Goal: Information Seeking & Learning: Understand process/instructions

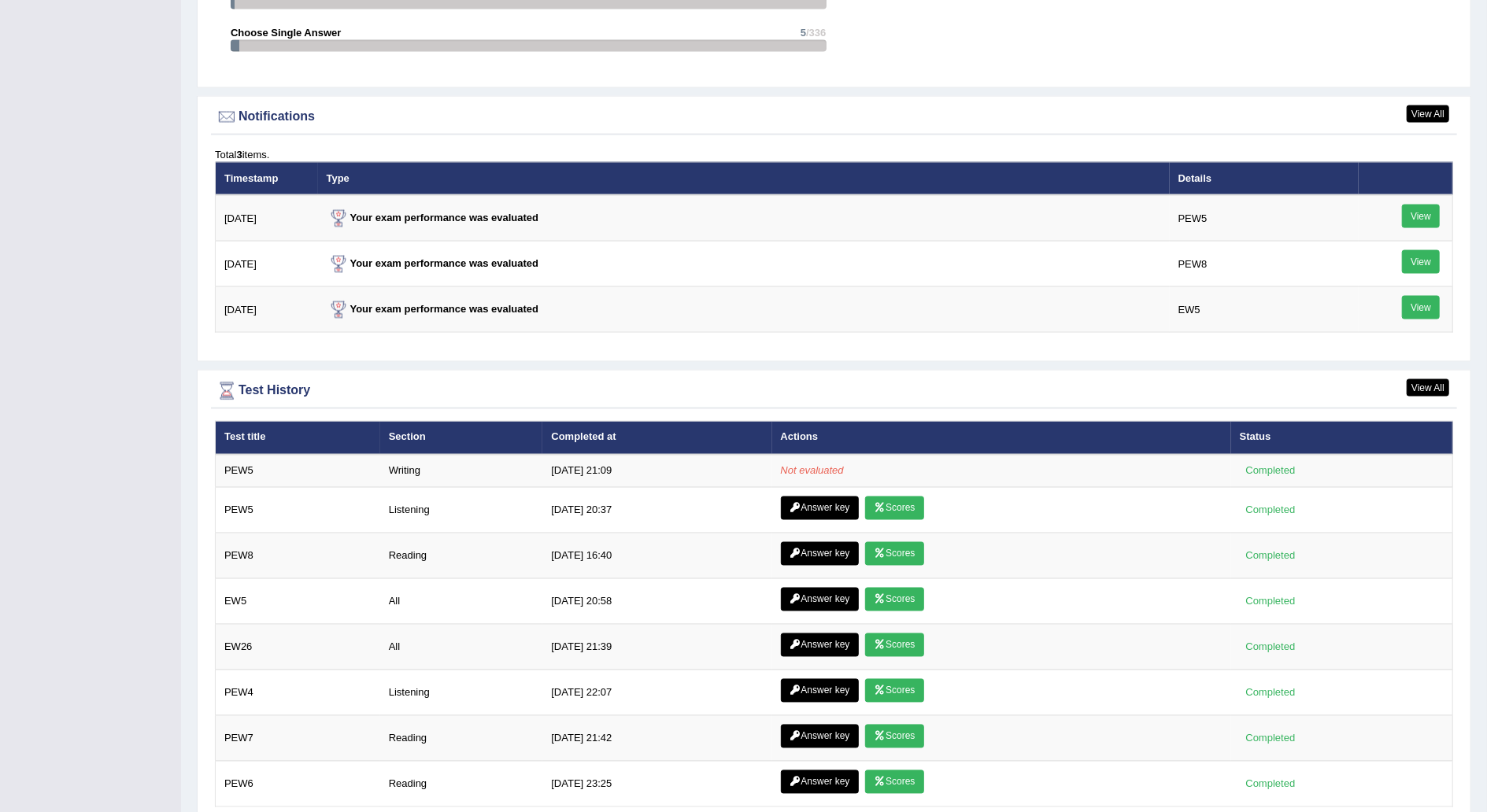
scroll to position [1832, 0]
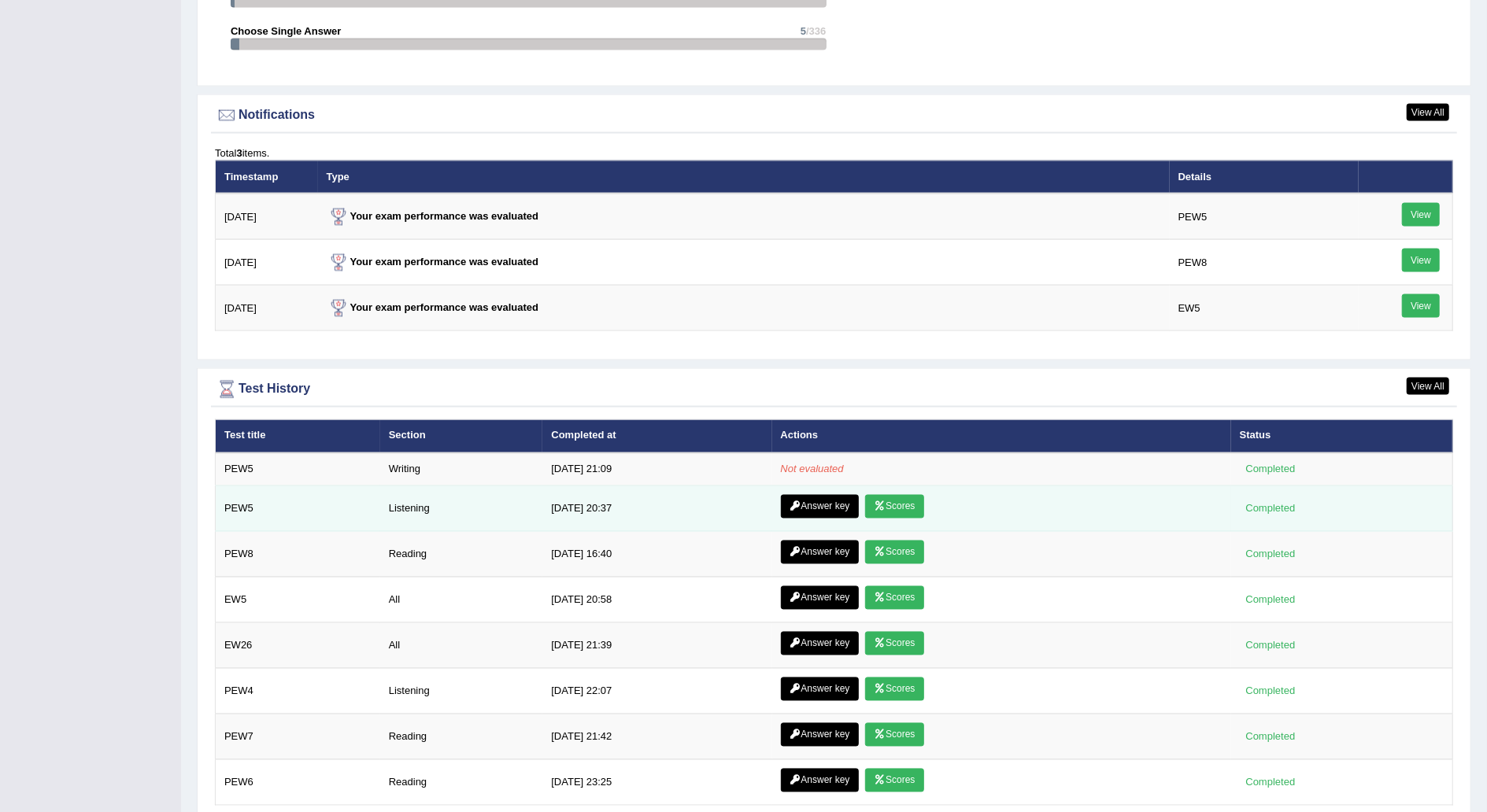
click at [819, 495] on link "Answer key" at bounding box center [819, 507] width 78 height 24
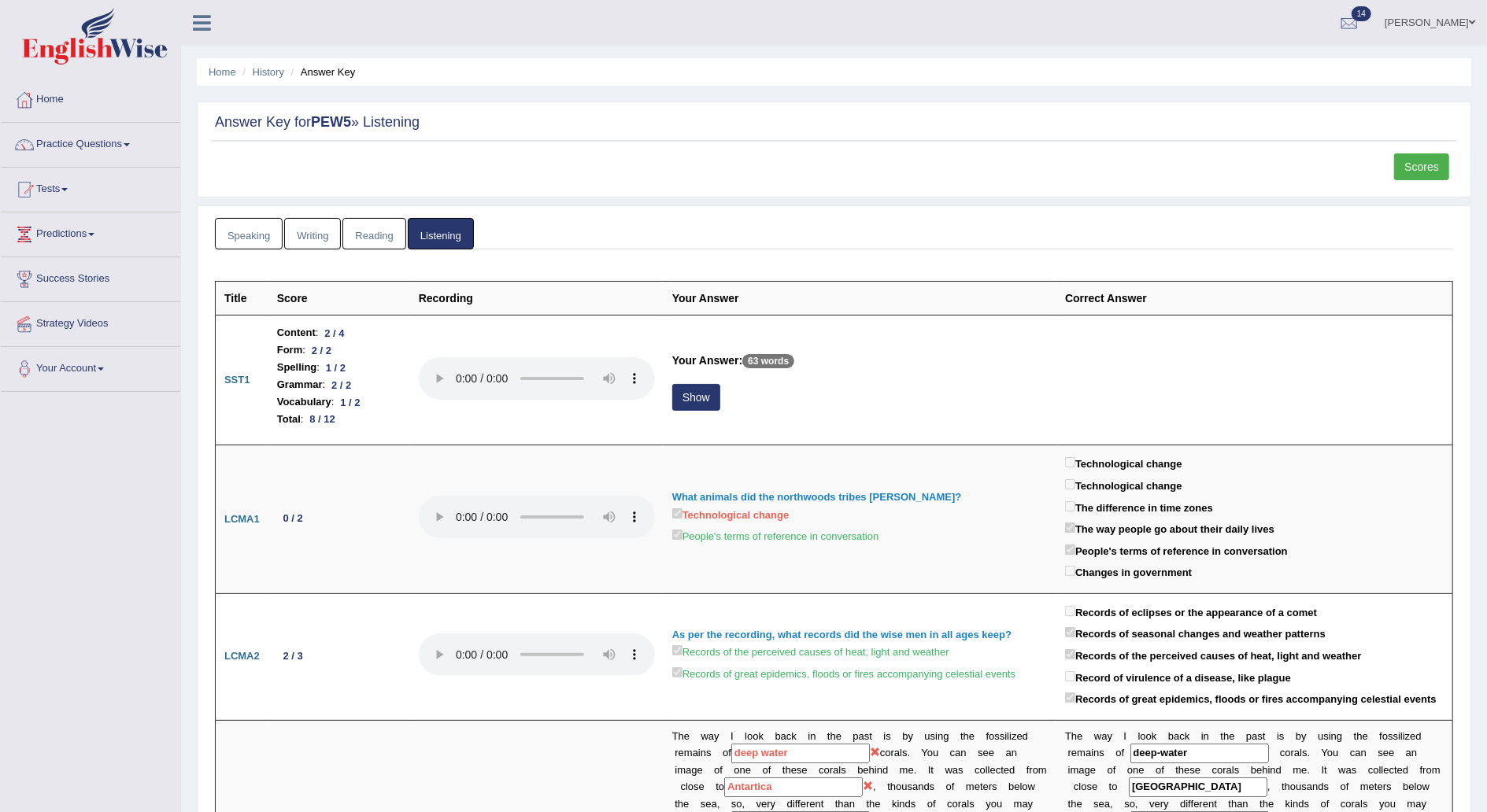
click at [257, 237] on link "Speaking" at bounding box center [249, 234] width 68 height 32
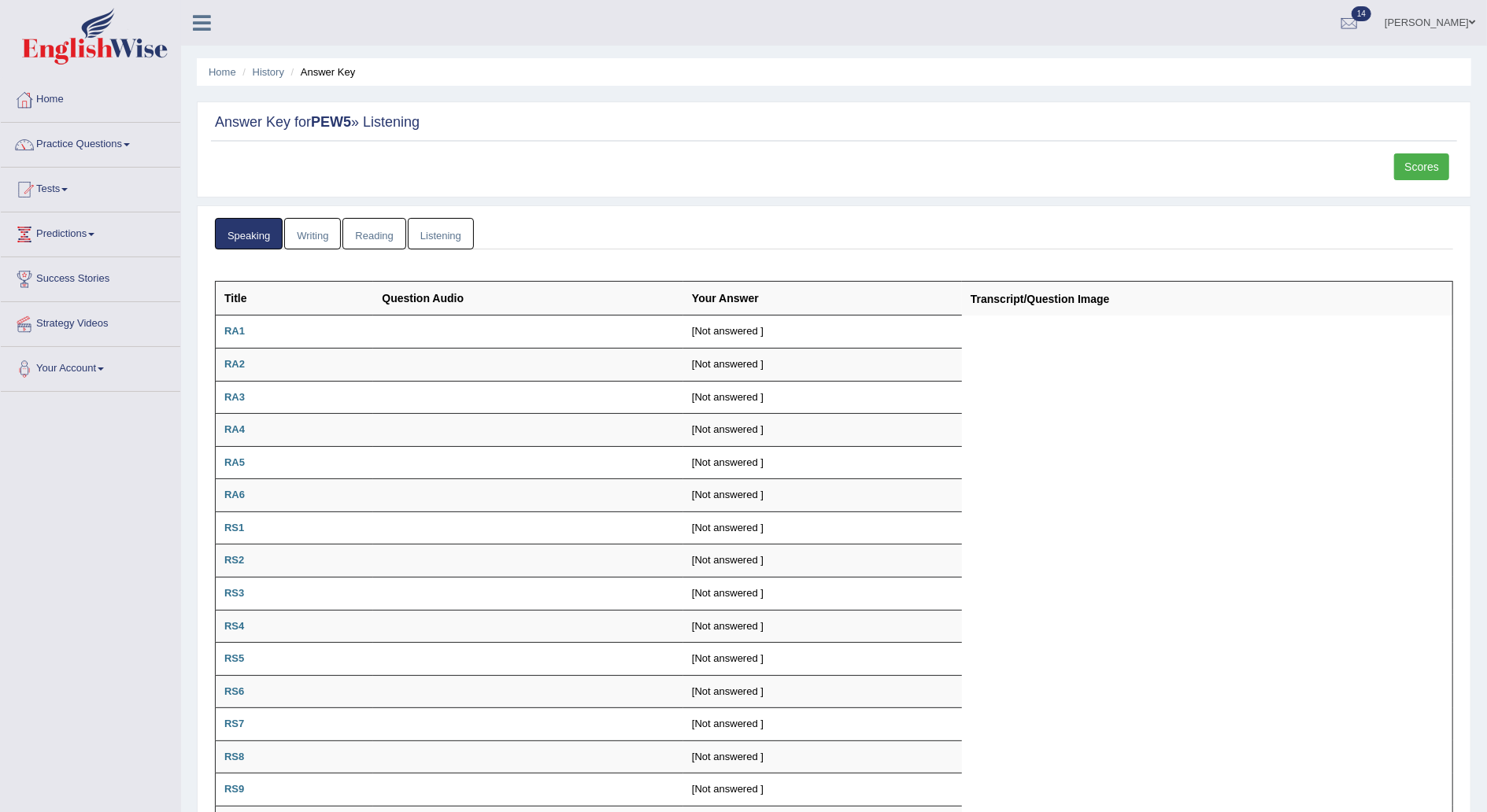
click at [329, 230] on link "Writing" at bounding box center [313, 234] width 57 height 32
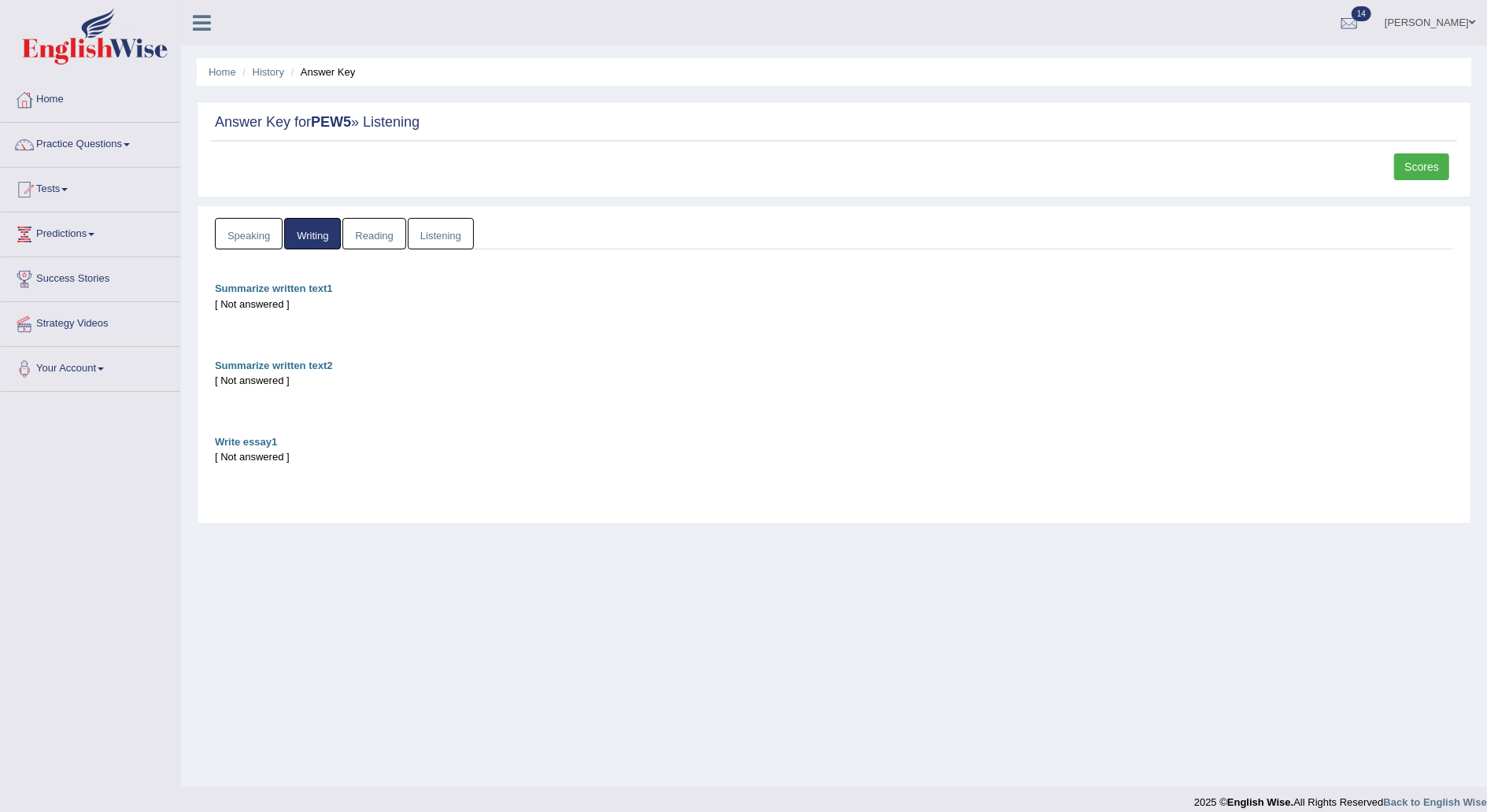
click at [383, 226] on link "Reading" at bounding box center [373, 234] width 63 height 32
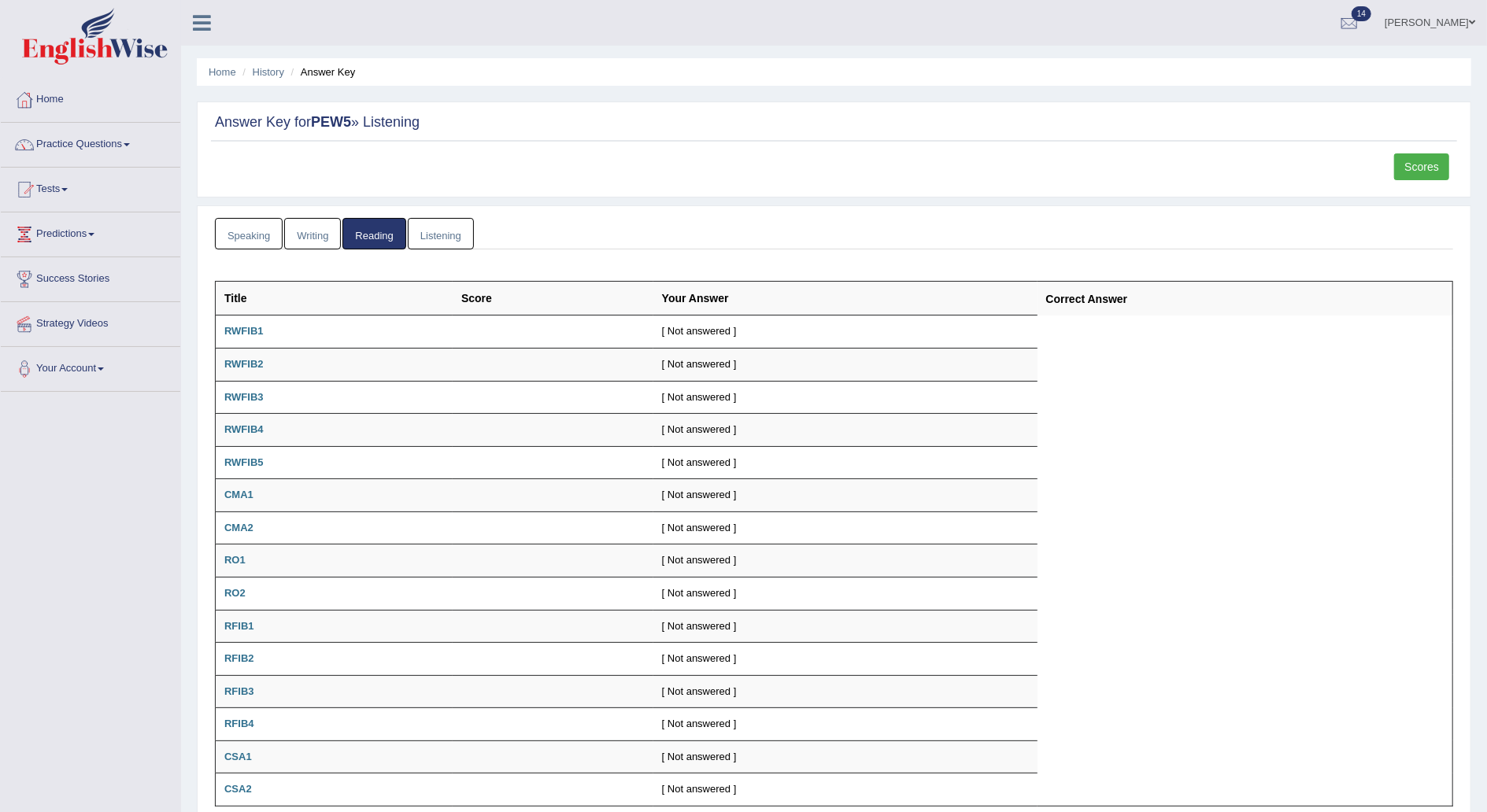
click at [452, 235] on link "Listening" at bounding box center [440, 234] width 66 height 32
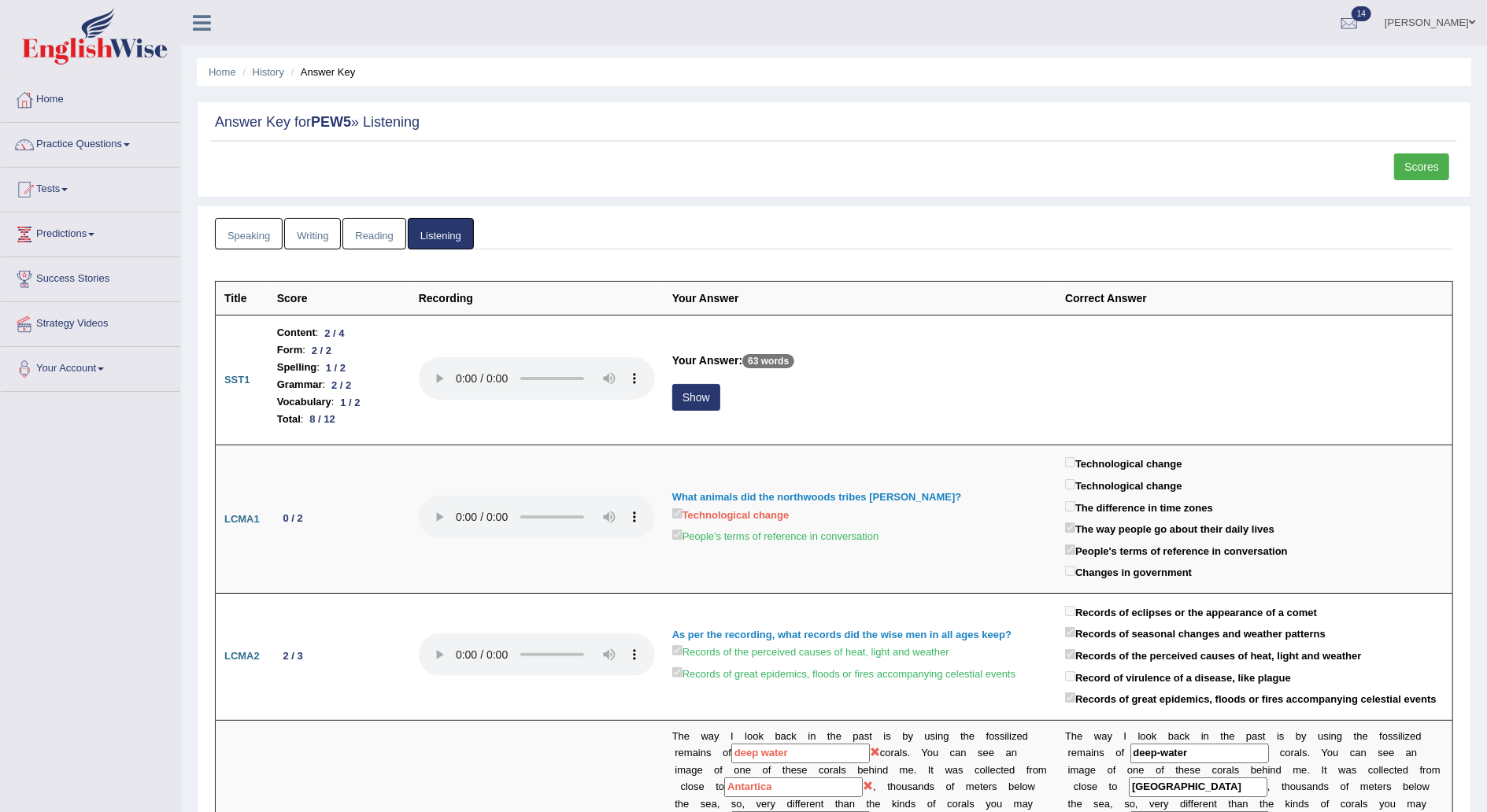
click at [1427, 168] on link "Scores" at bounding box center [1422, 166] width 55 height 27
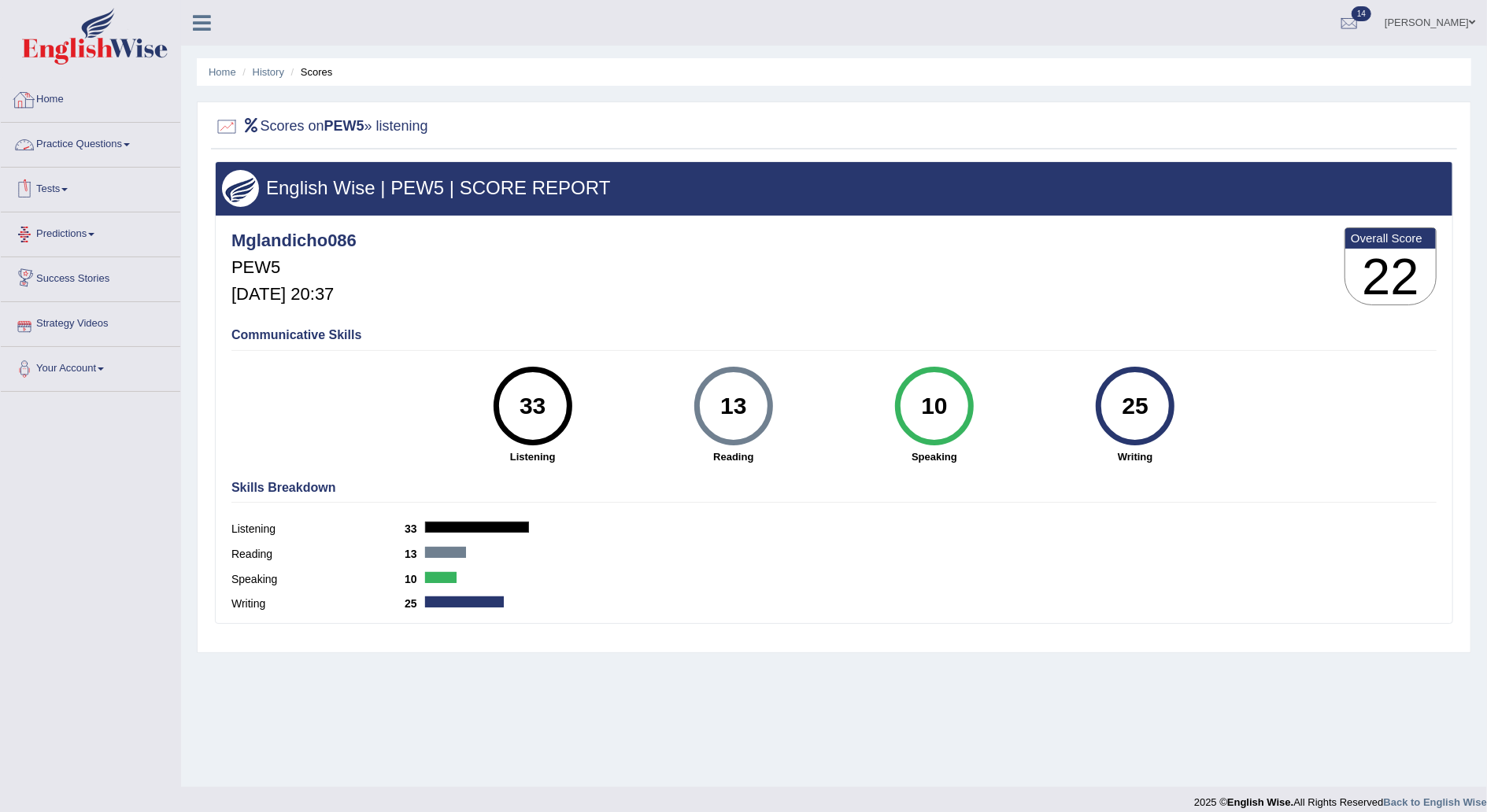
click at [60, 97] on link "Home" at bounding box center [90, 97] width 179 height 40
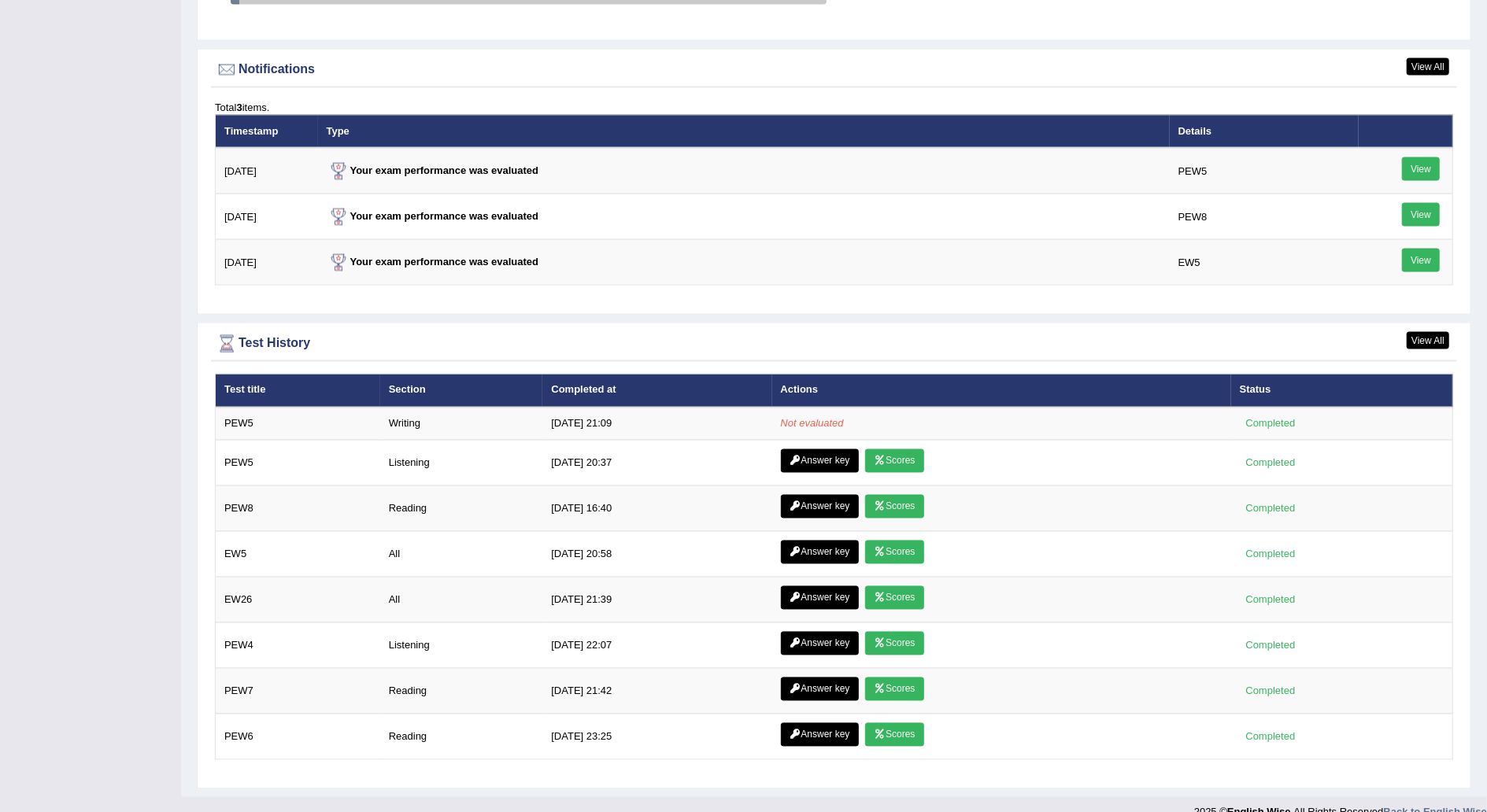
scroll to position [1880, 0]
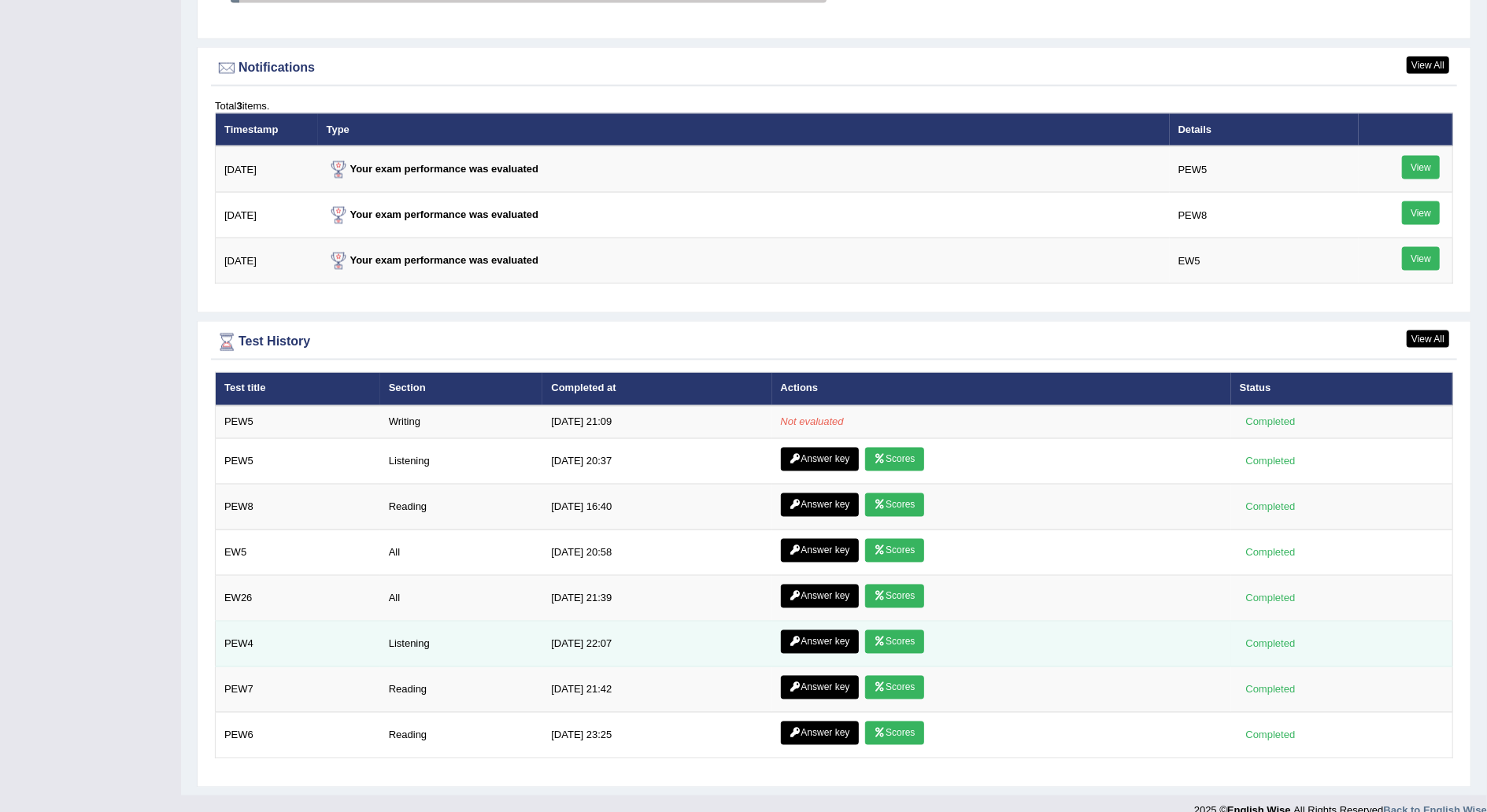
click at [893, 631] on link "Scores" at bounding box center [894, 643] width 58 height 24
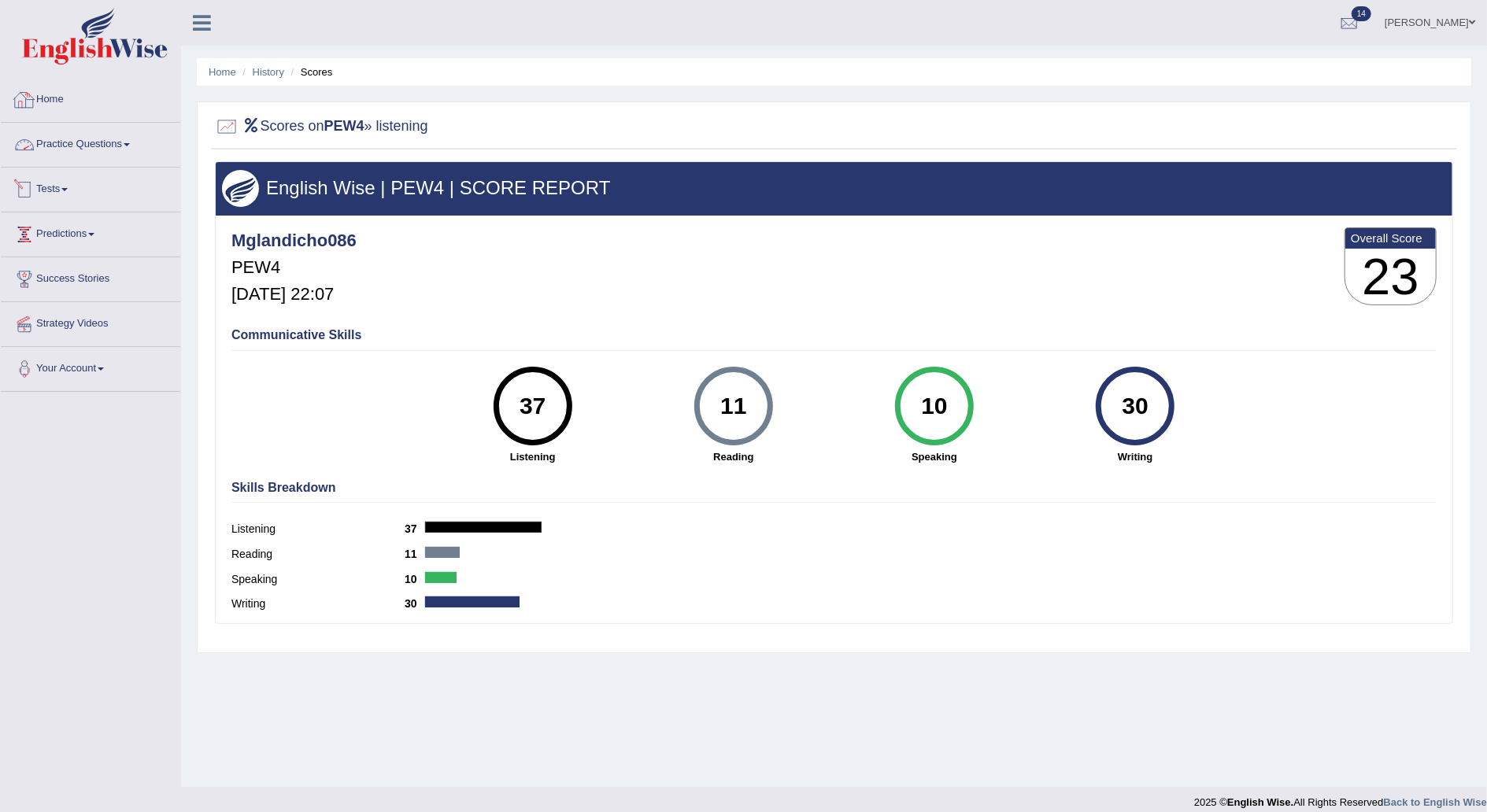
click at [58, 100] on link "Home" at bounding box center [90, 97] width 179 height 40
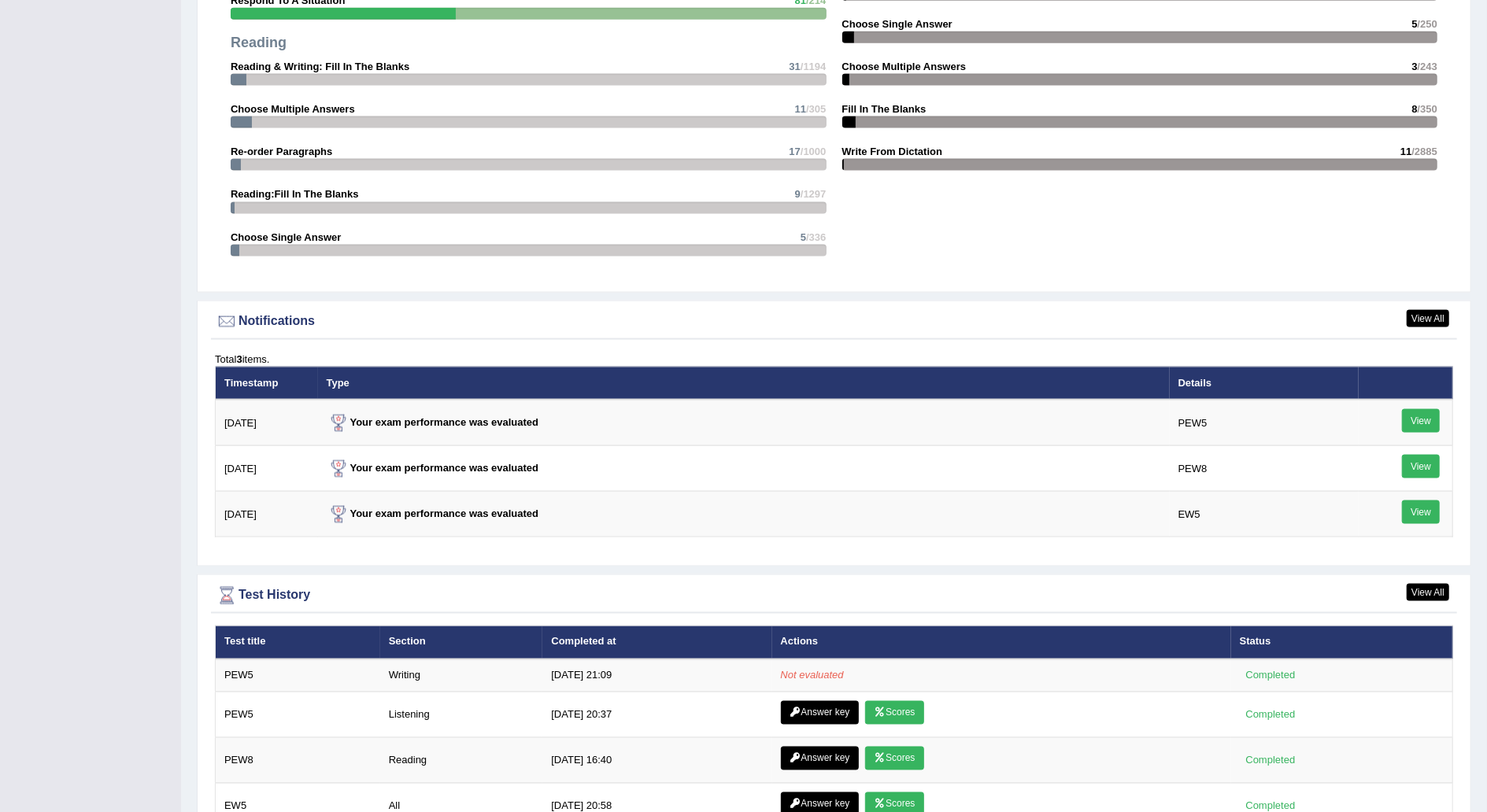
scroll to position [1632, 0]
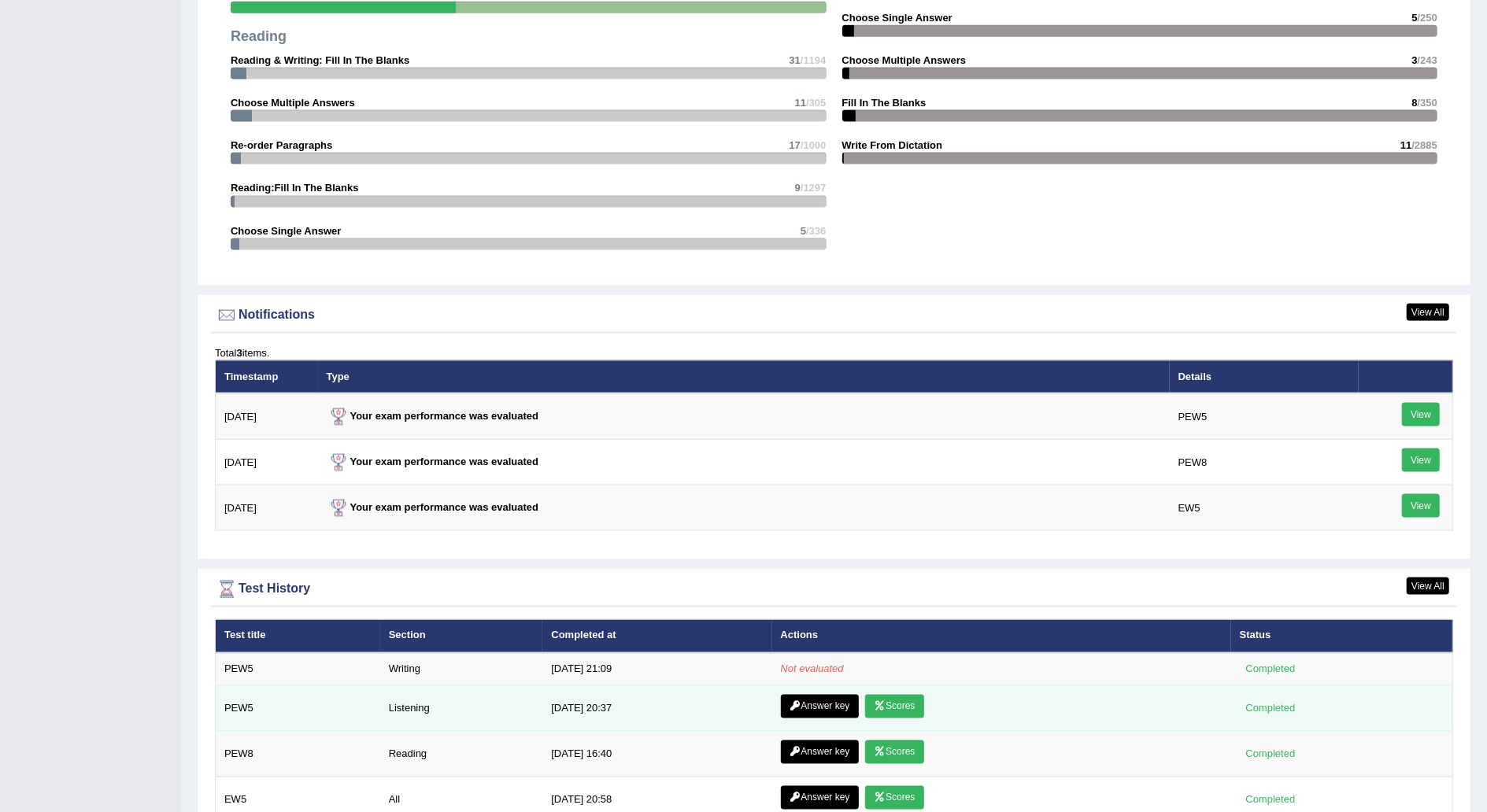
click at [901, 701] on link "Scores" at bounding box center [894, 707] width 58 height 24
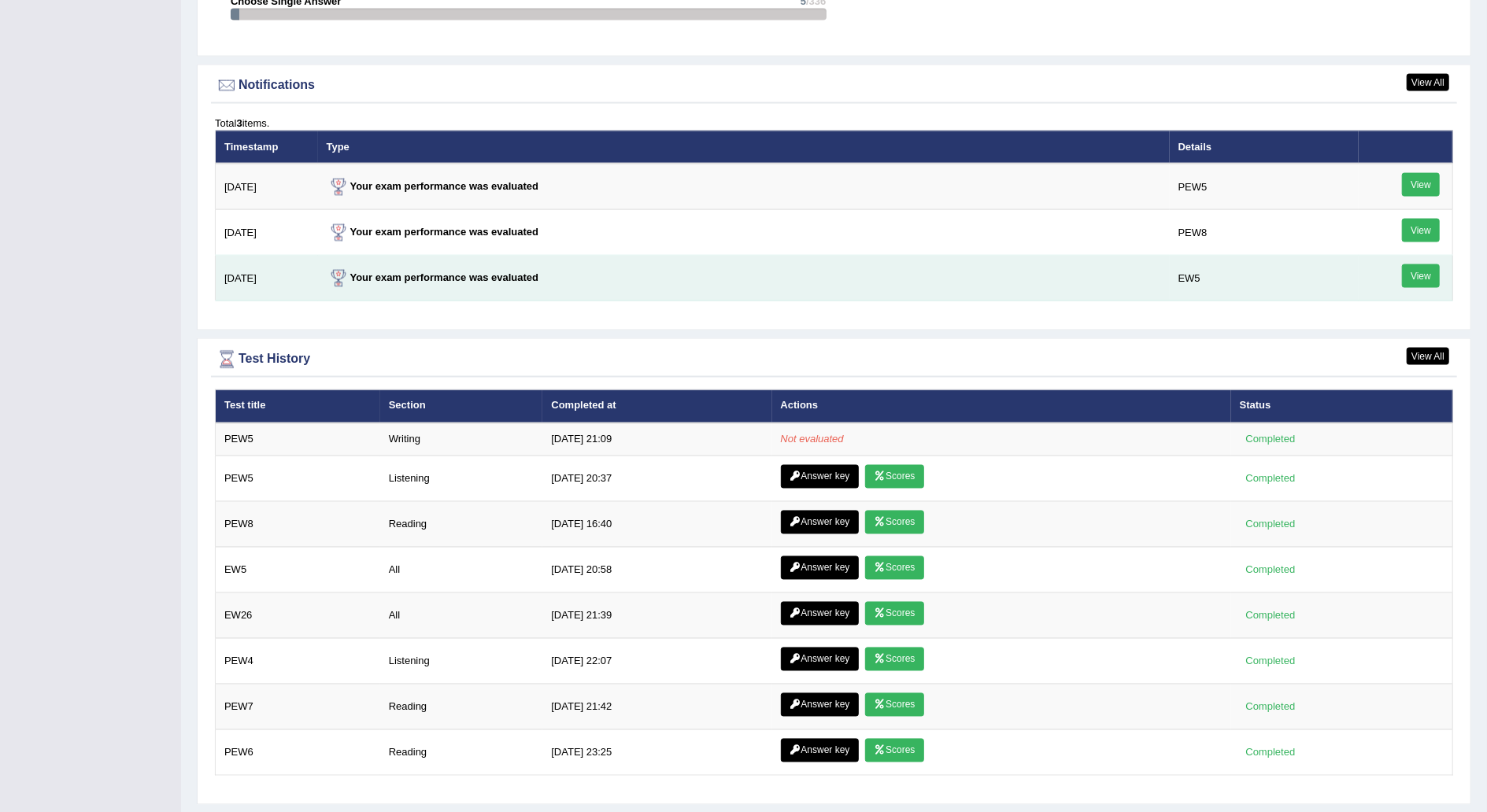
scroll to position [1880, 0]
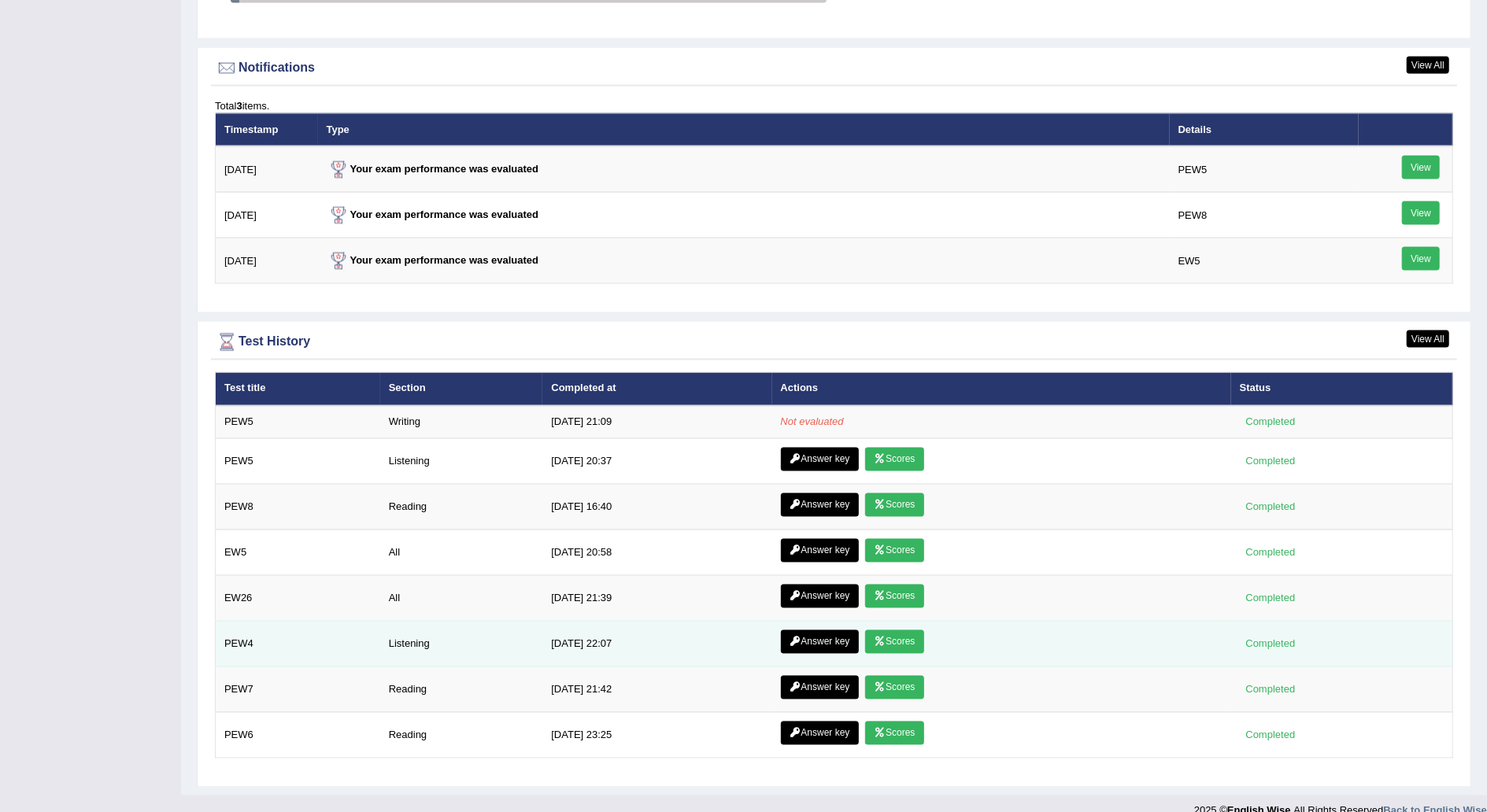
click at [911, 631] on link "Scores" at bounding box center [894, 643] width 58 height 24
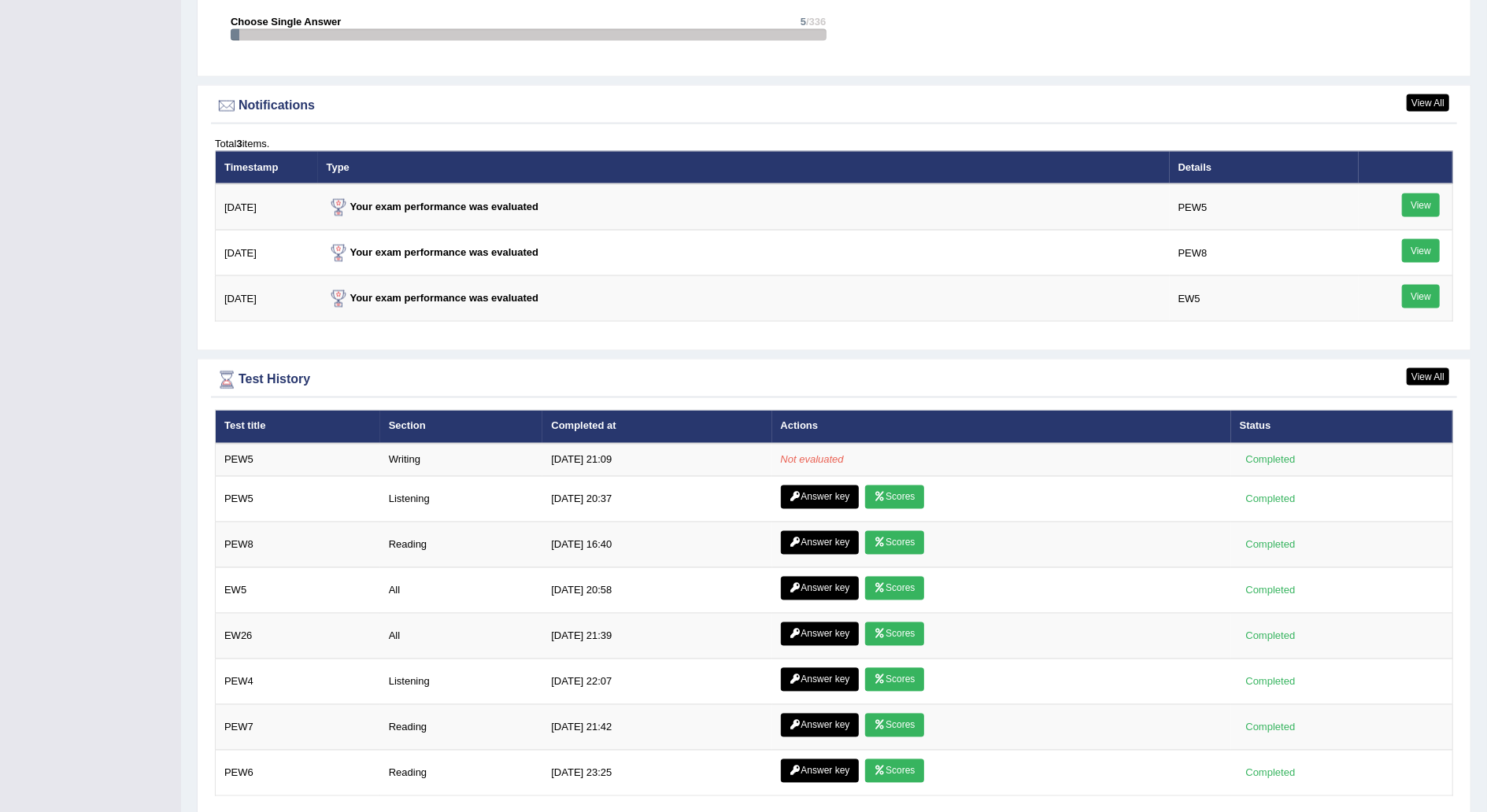
scroll to position [1889, 0]
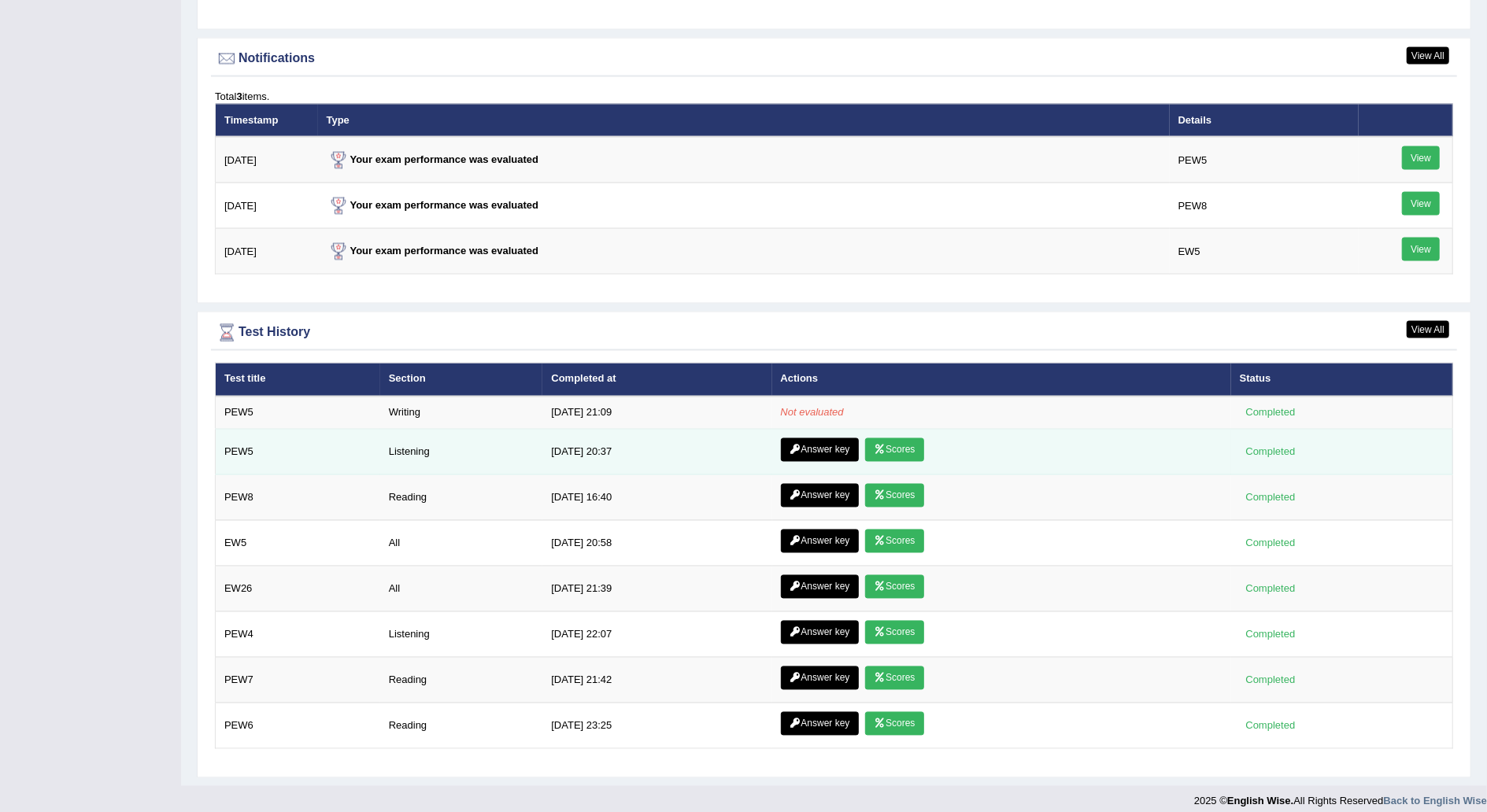
click at [820, 440] on link "Answer key" at bounding box center [819, 451] width 78 height 24
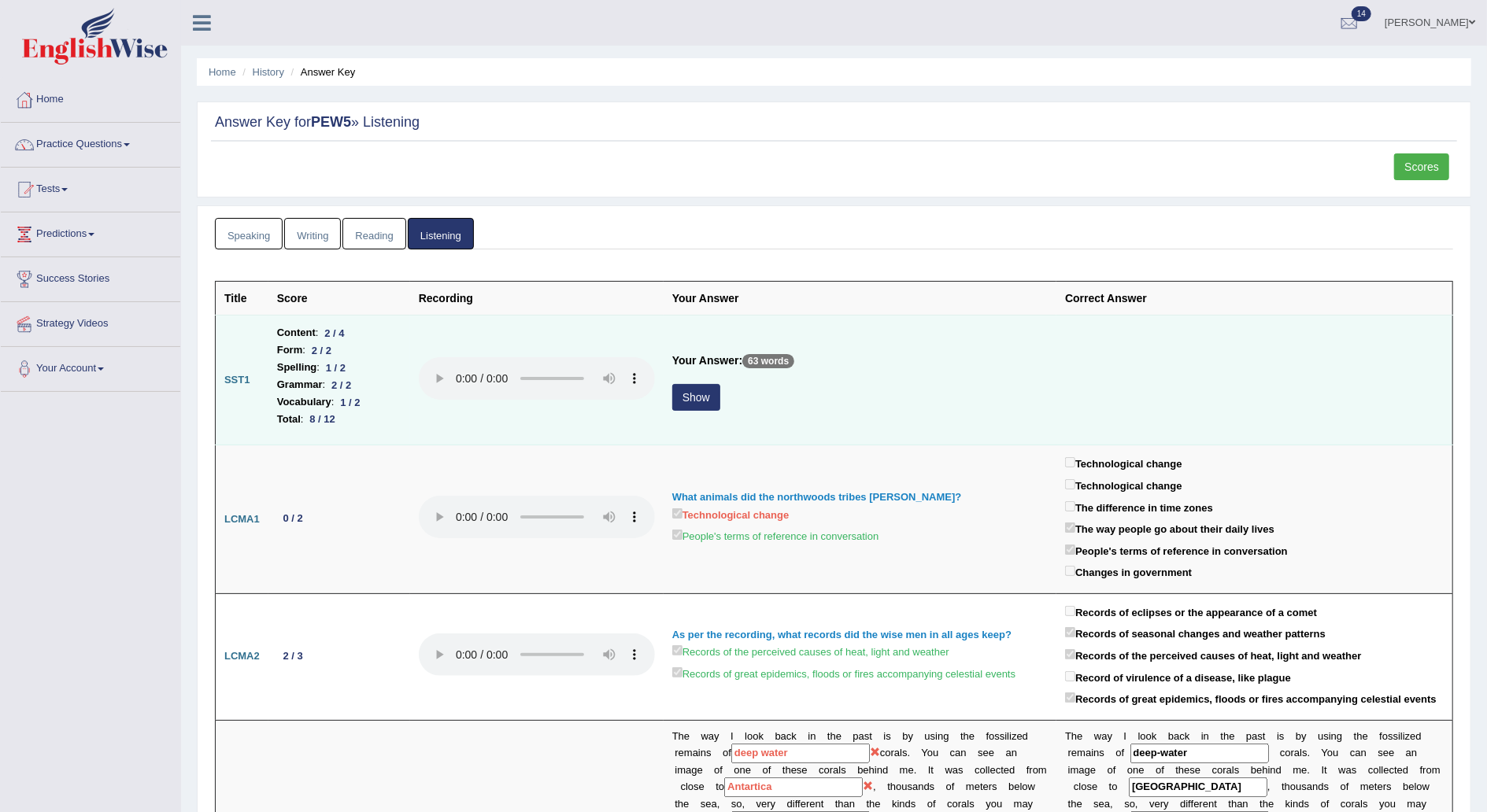
click at [695, 406] on button "Show" at bounding box center [696, 397] width 48 height 27
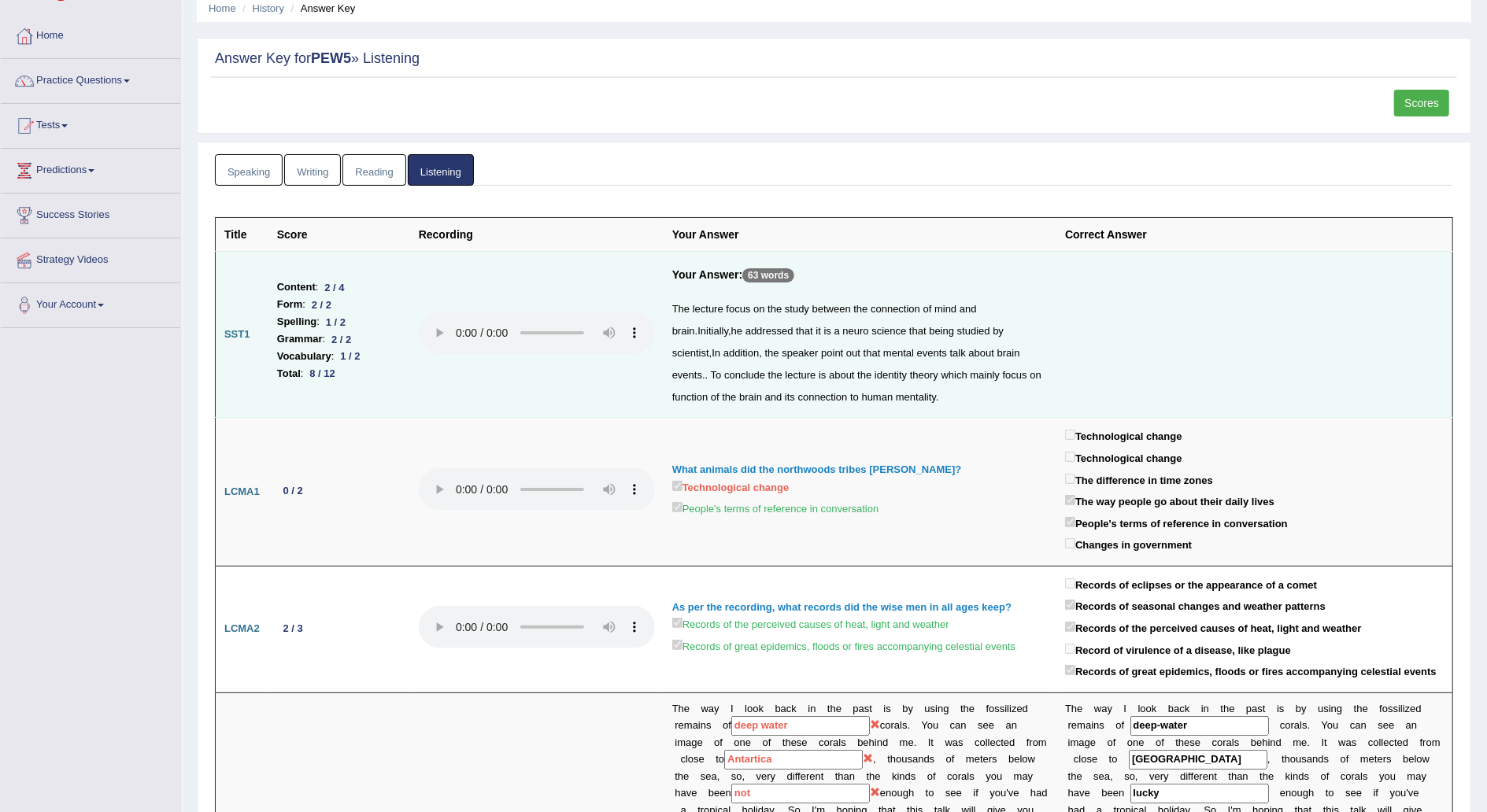
scroll to position [29, 0]
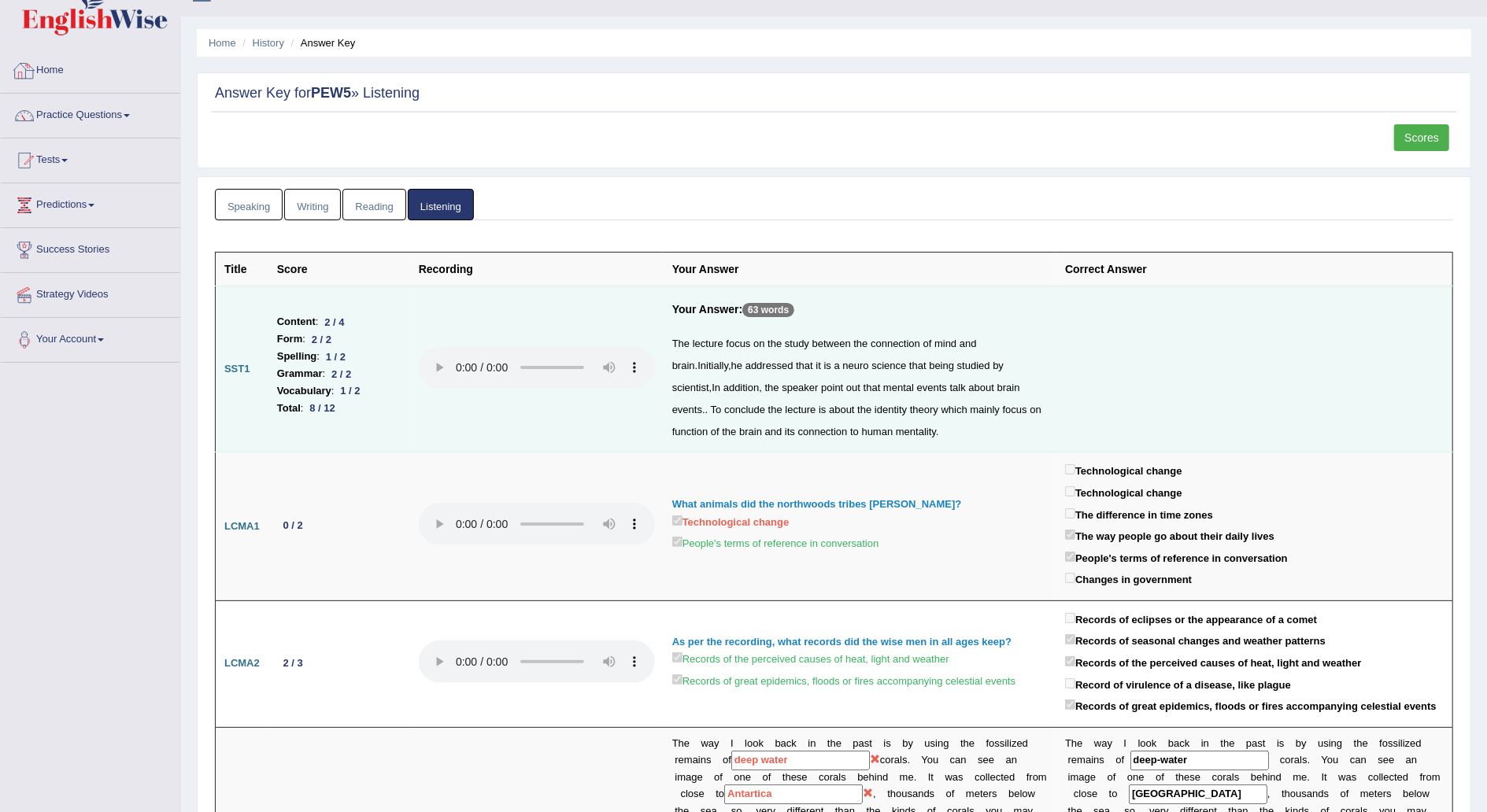
click at [52, 68] on link "Home" at bounding box center [90, 68] width 179 height 40
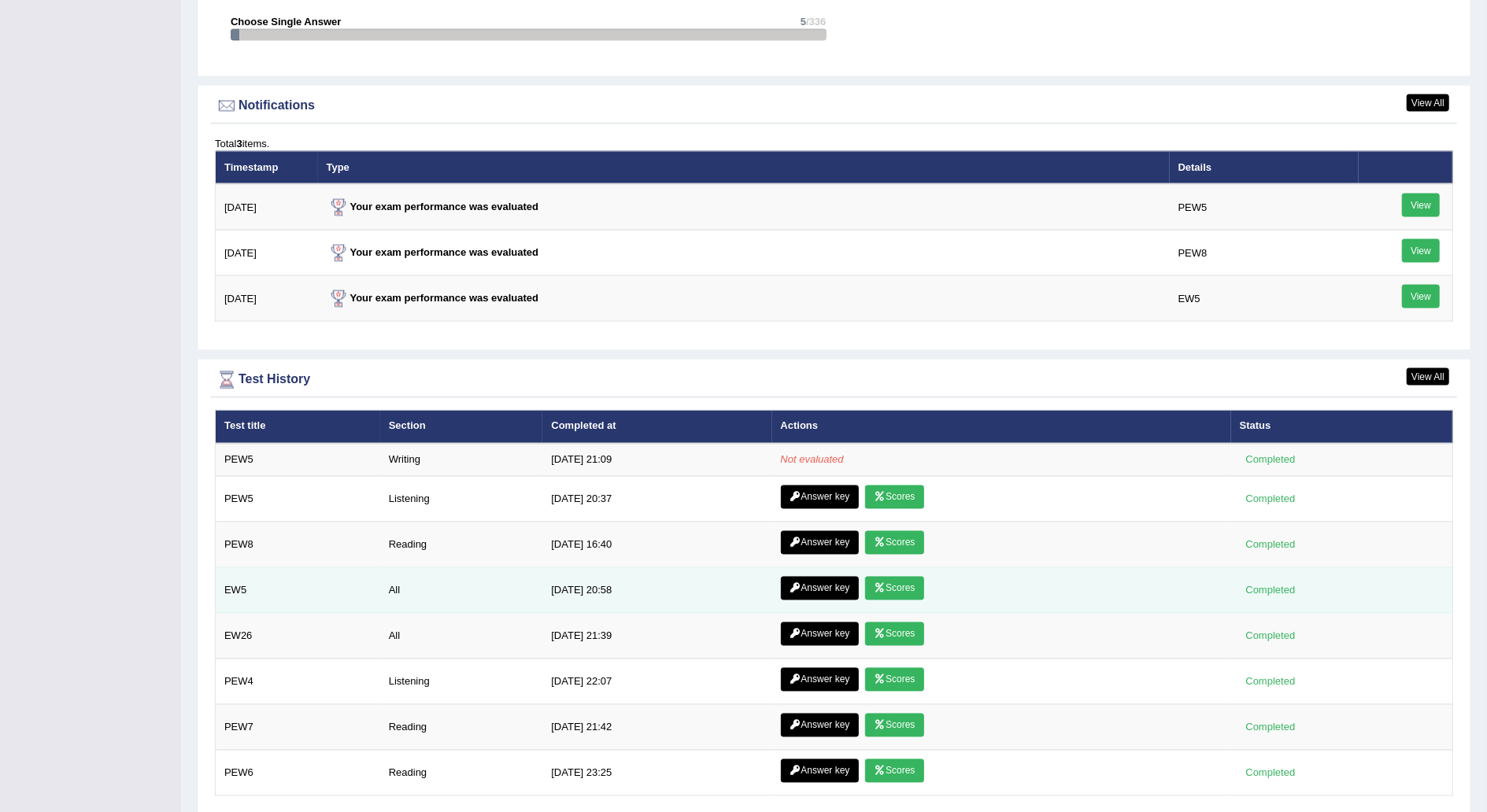
scroll to position [1836, 0]
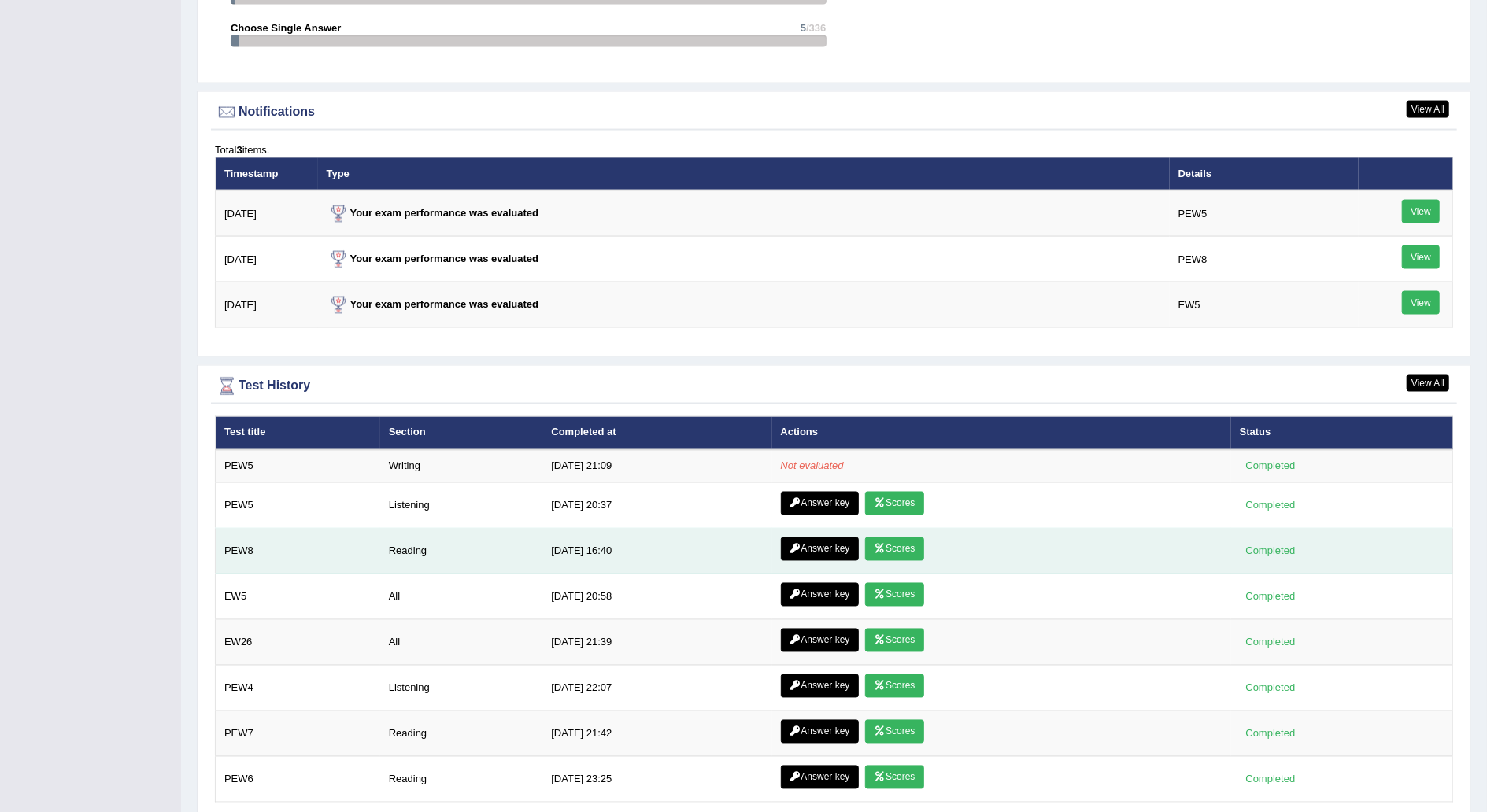
click at [886, 538] on link "Scores" at bounding box center [894, 550] width 58 height 24
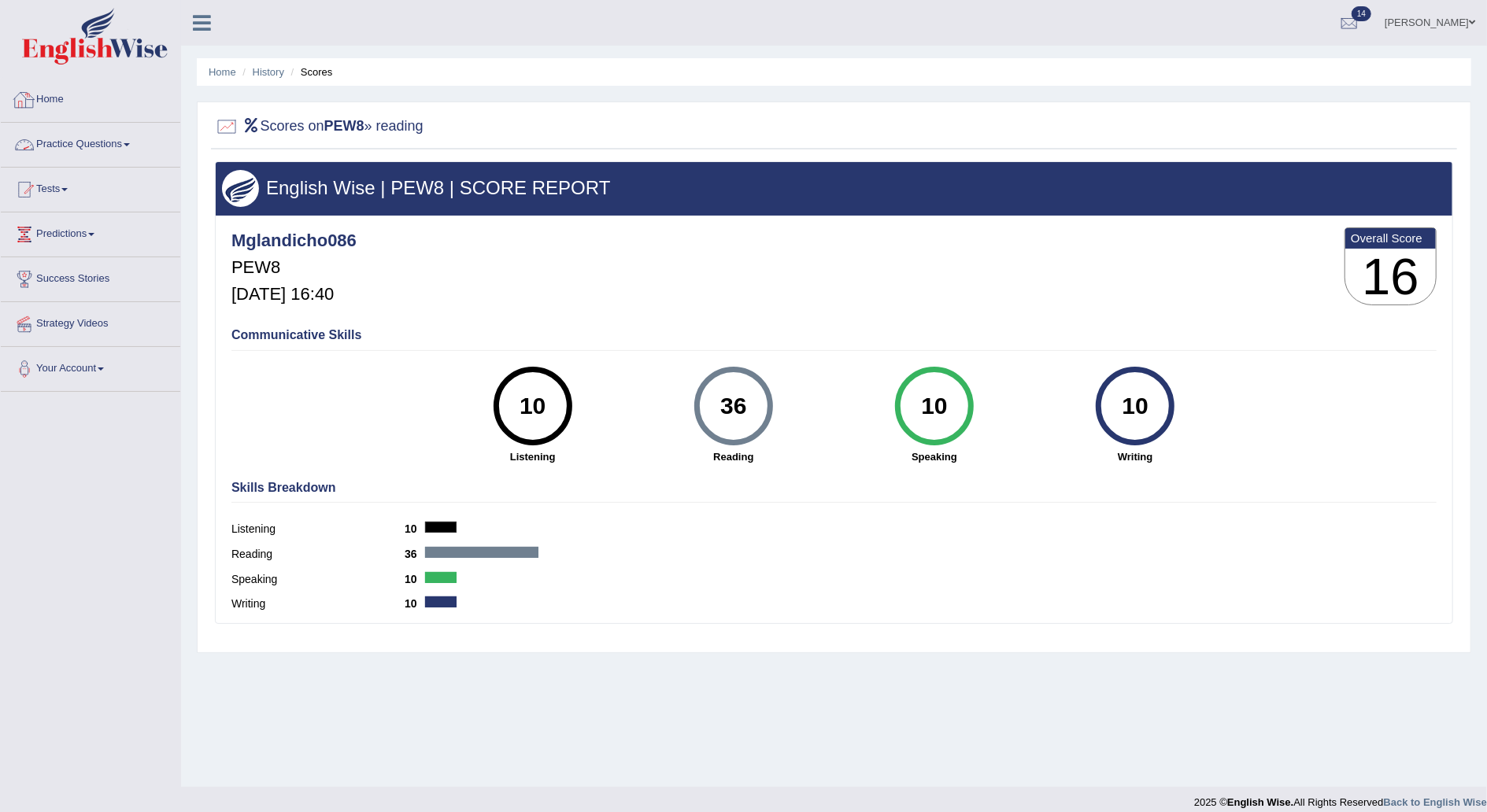
click at [79, 101] on link "Home" at bounding box center [90, 97] width 179 height 40
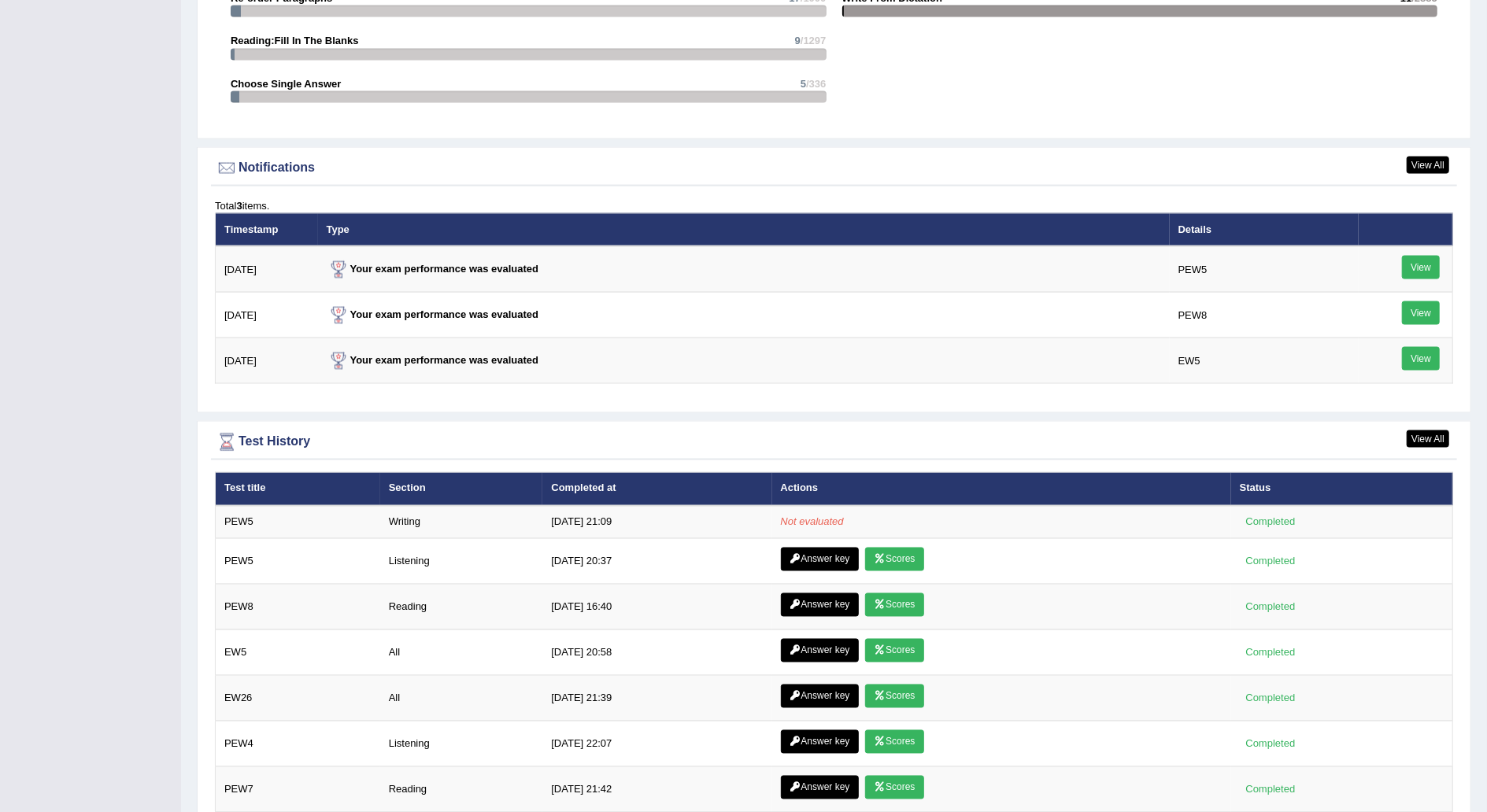
scroll to position [1780, 0]
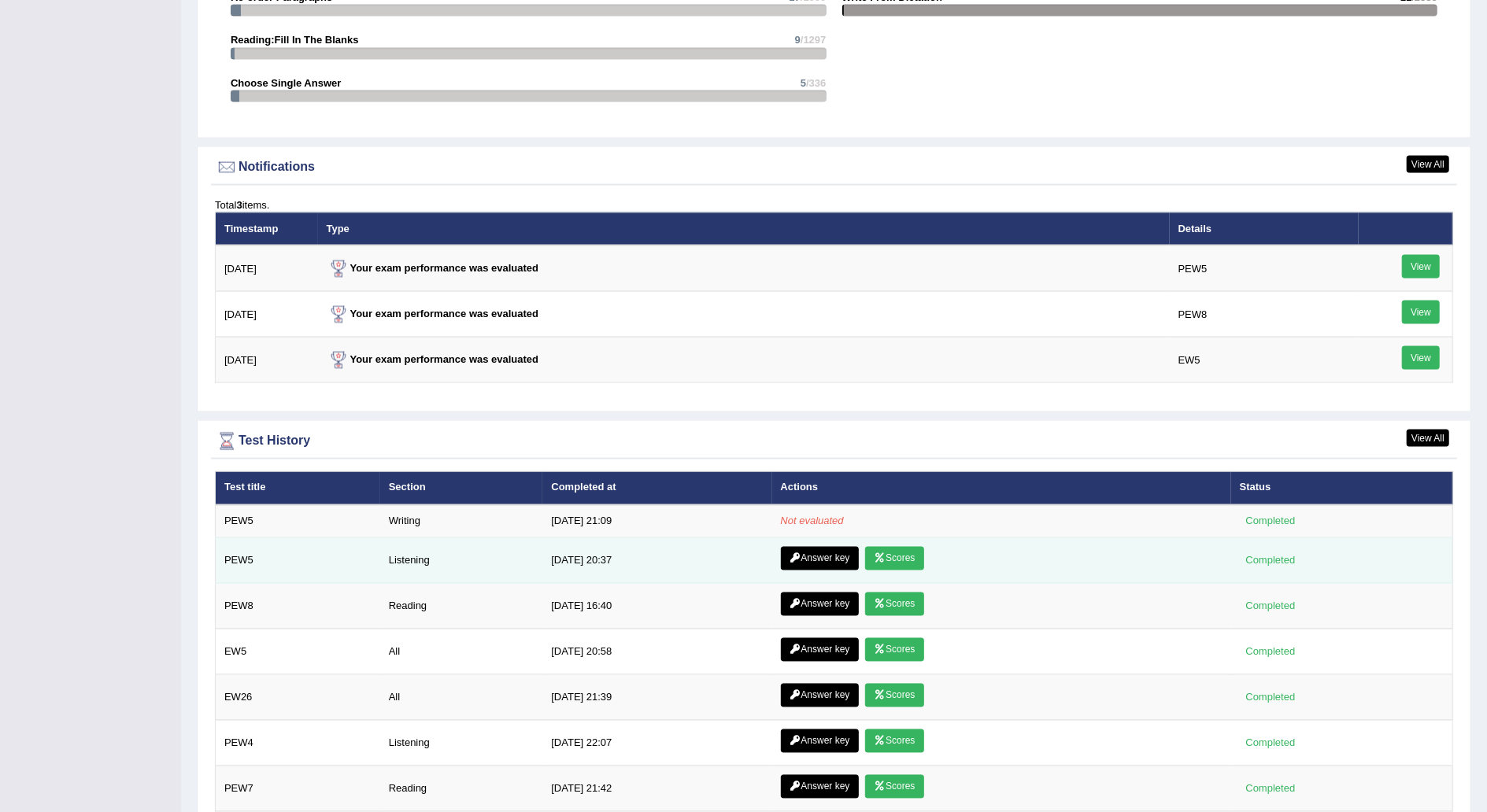
click at [894, 547] on link "Scores" at bounding box center [894, 559] width 58 height 24
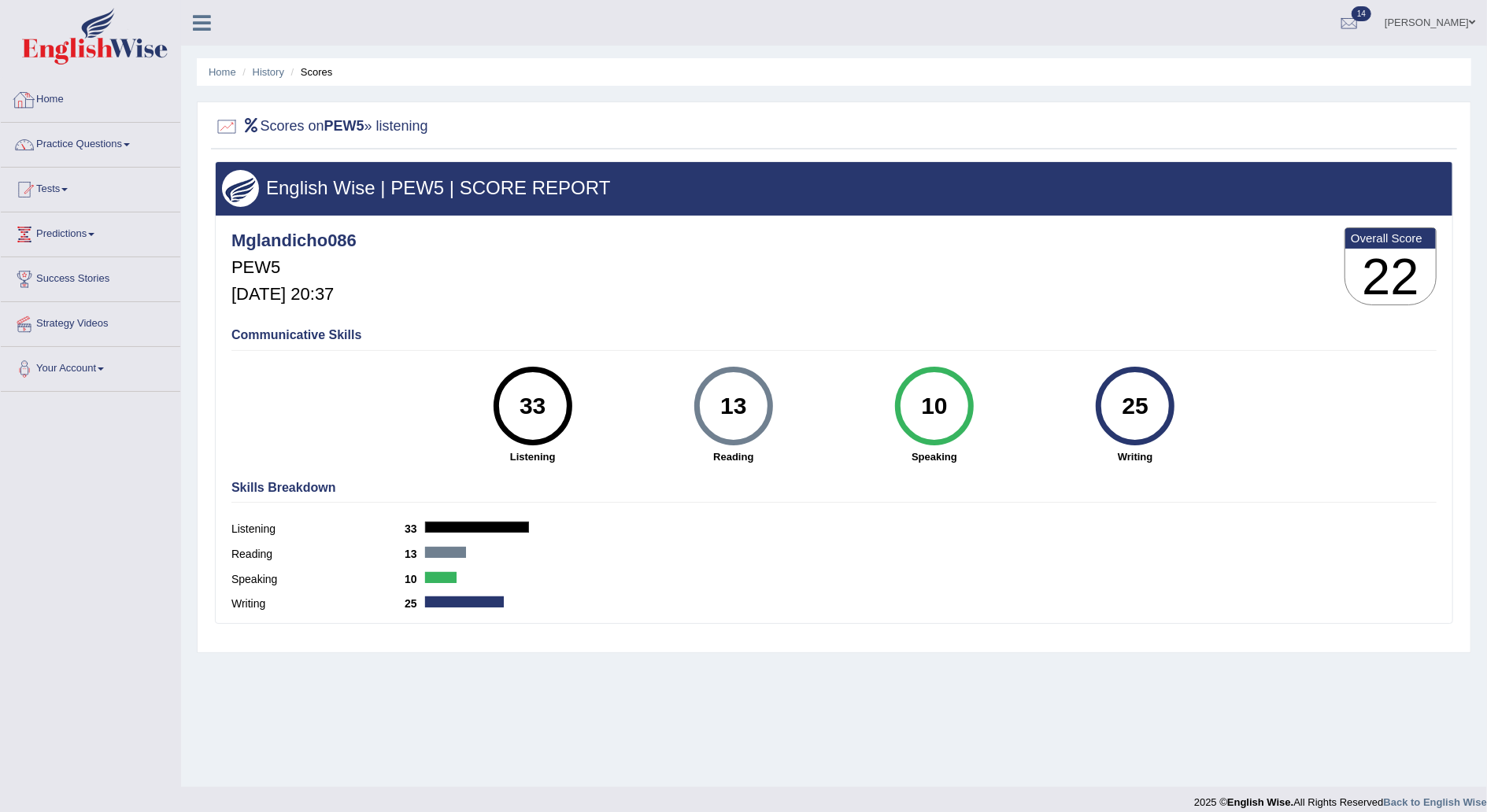
click at [63, 94] on link "Home" at bounding box center [90, 97] width 179 height 40
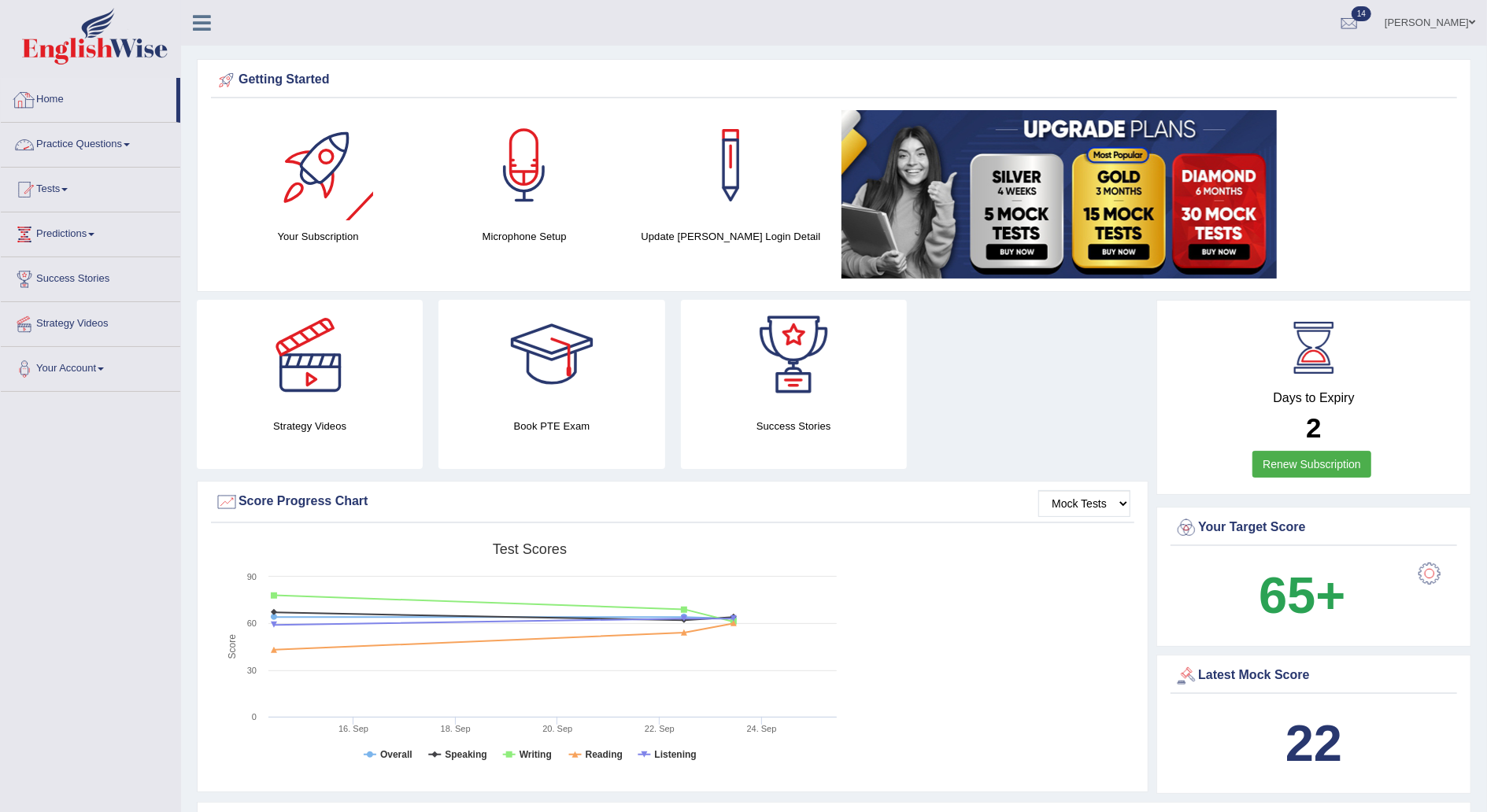
click at [59, 96] on link "Home" at bounding box center [88, 97] width 176 height 40
click at [68, 189] on span at bounding box center [64, 189] width 6 height 3
click at [95, 221] on link "Take Practice Sectional Test" at bounding box center [103, 225] width 147 height 29
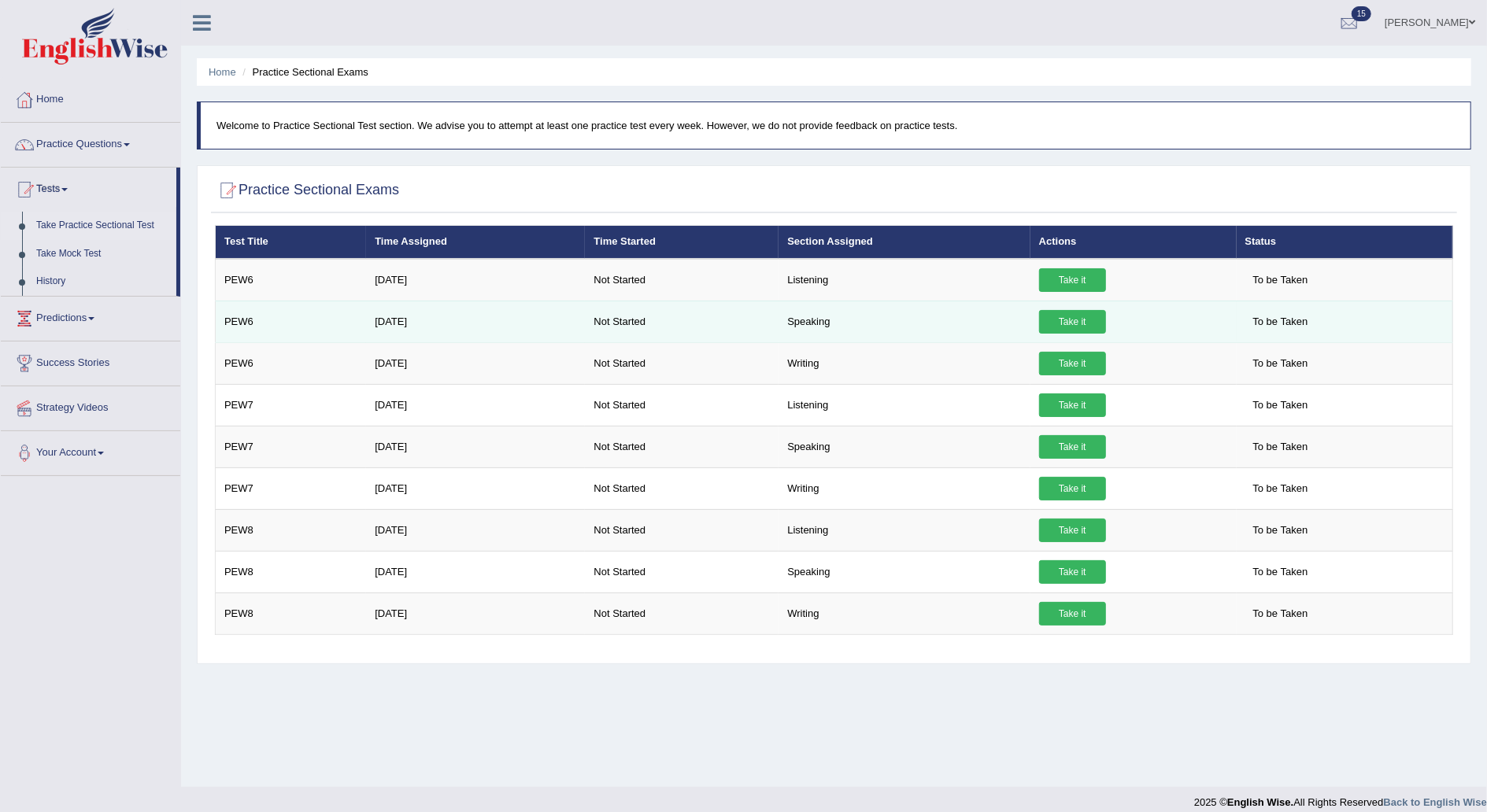
click at [1051, 324] on link "Take it" at bounding box center [1072, 322] width 67 height 24
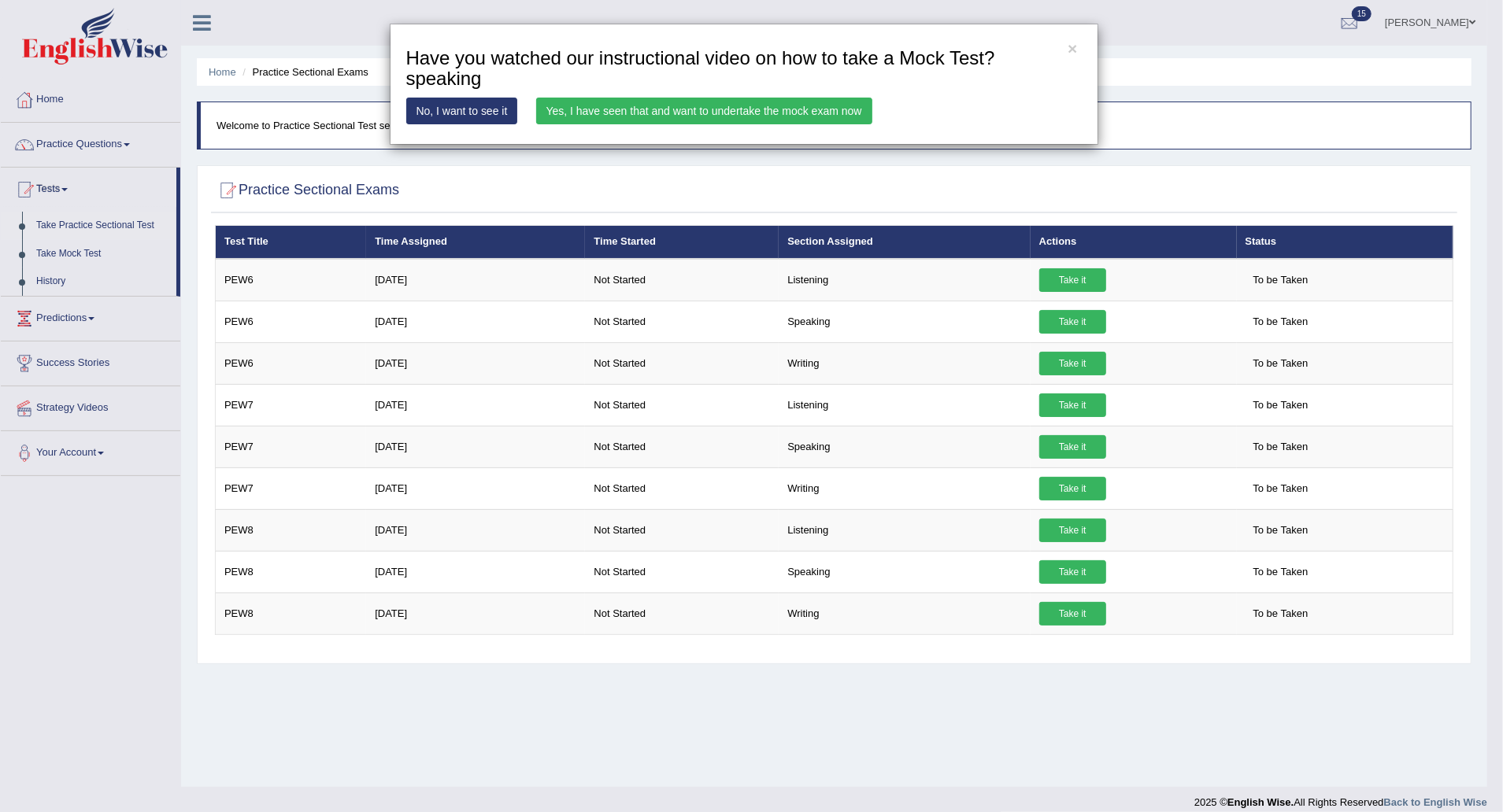
click at [750, 110] on link "Yes, I have seen that and want to undertake the mock exam now" at bounding box center [704, 110] width 336 height 27
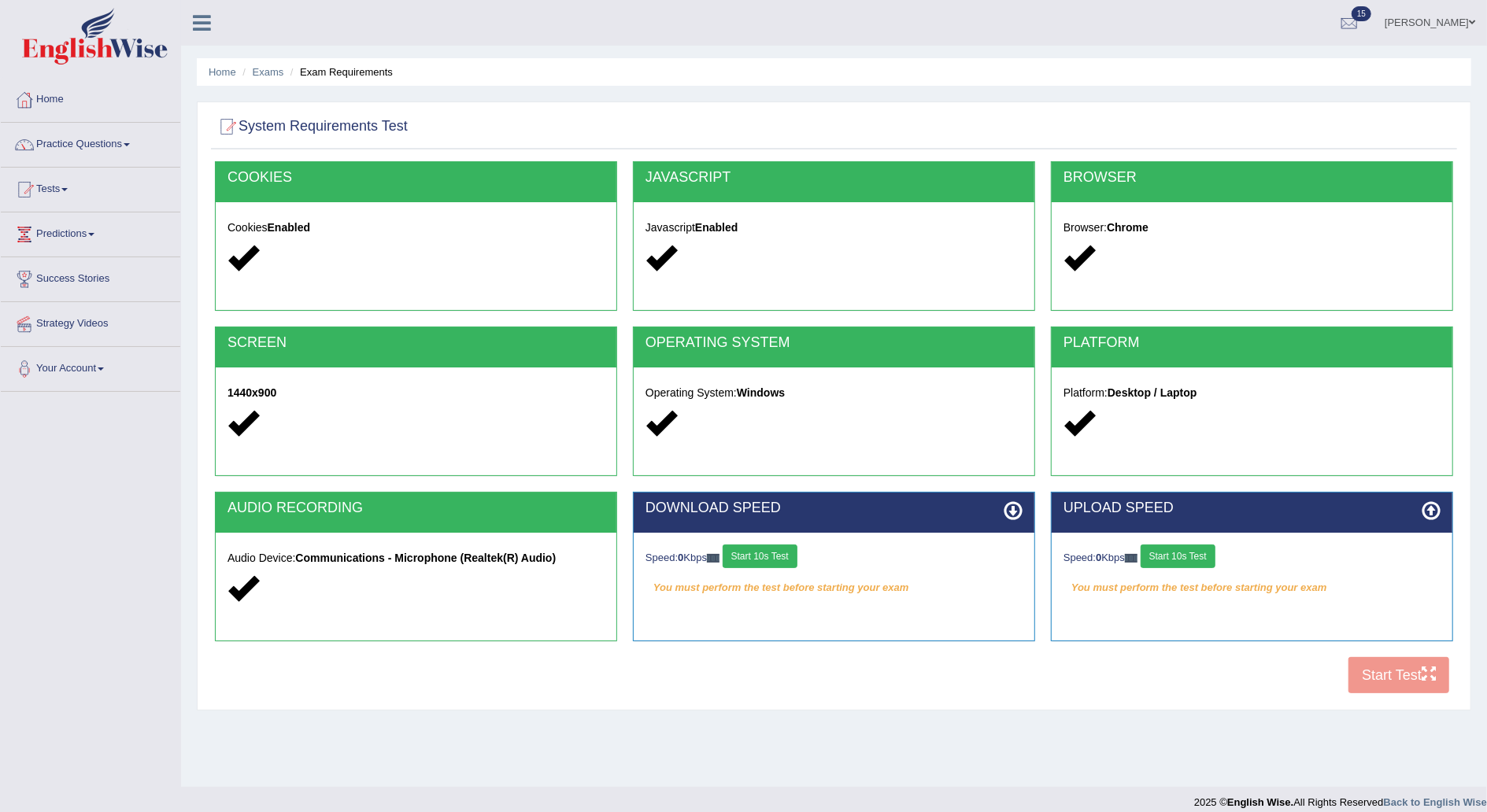
click at [782, 555] on button "Start 10s Test" at bounding box center [760, 556] width 74 height 24
click at [1193, 549] on button "Start 10s Test" at bounding box center [1177, 556] width 74 height 24
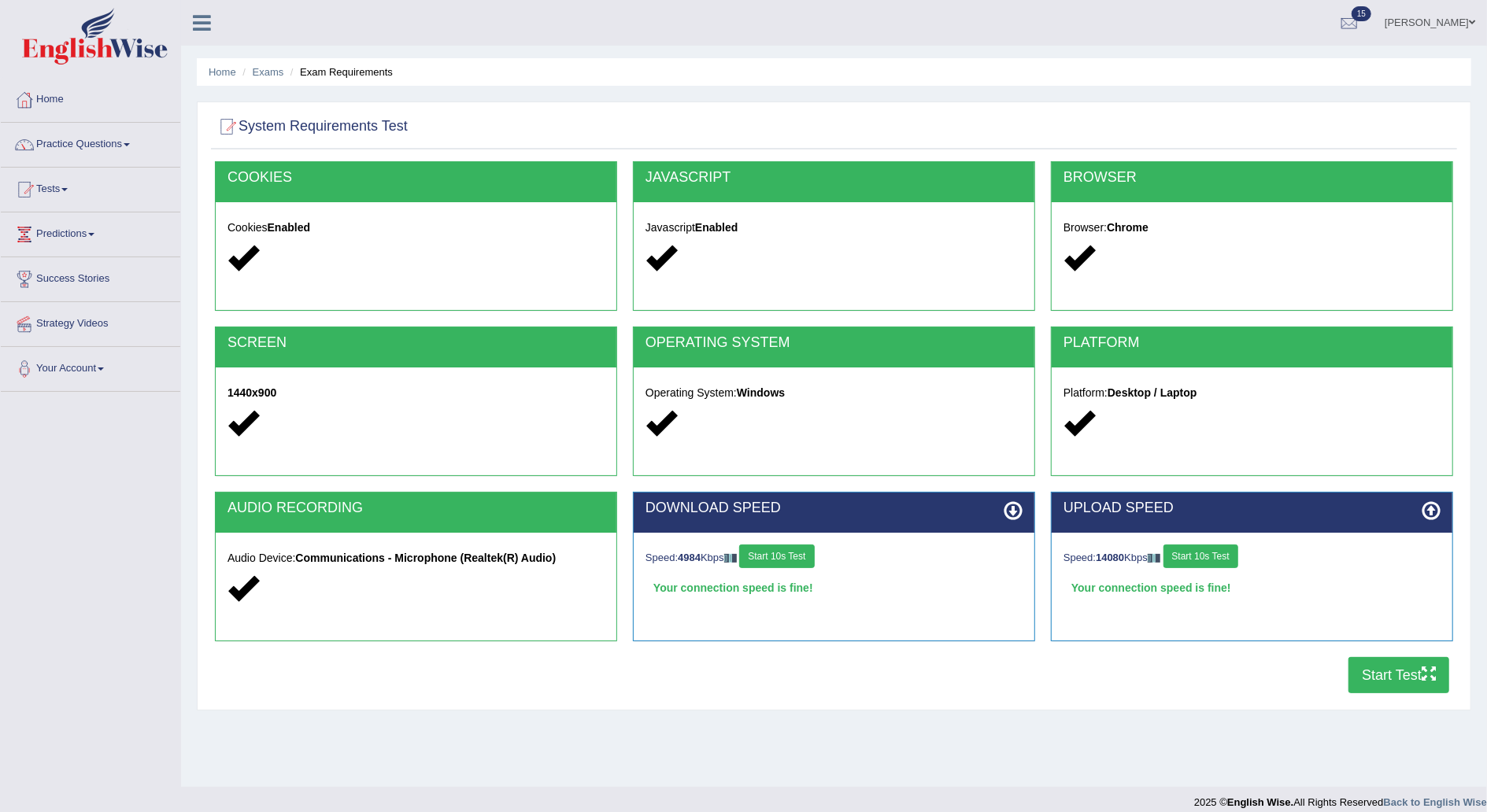
click at [1387, 680] on button "Start Test" at bounding box center [1399, 675] width 101 height 36
